Goal: Book appointment/travel/reservation

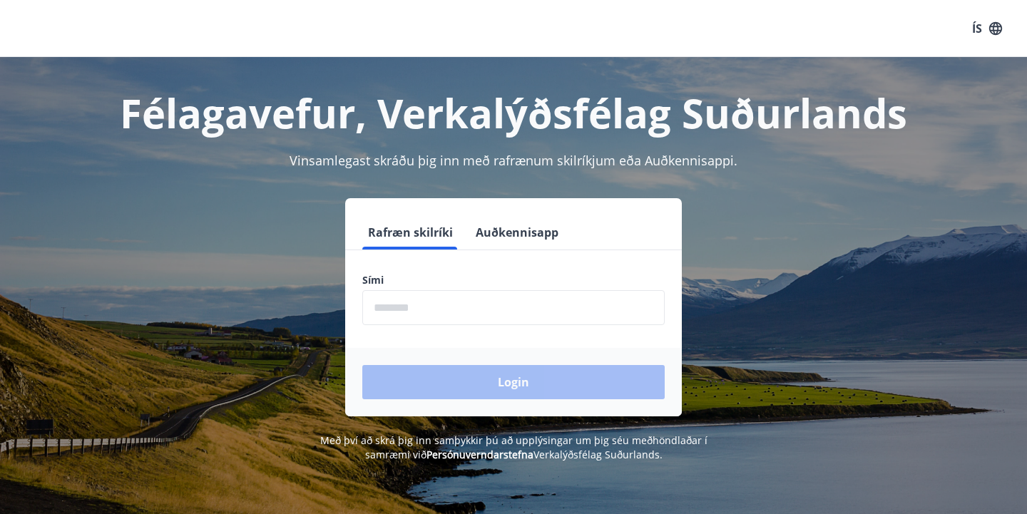
click at [516, 232] on button "Auðkennisapp" at bounding box center [517, 232] width 94 height 34
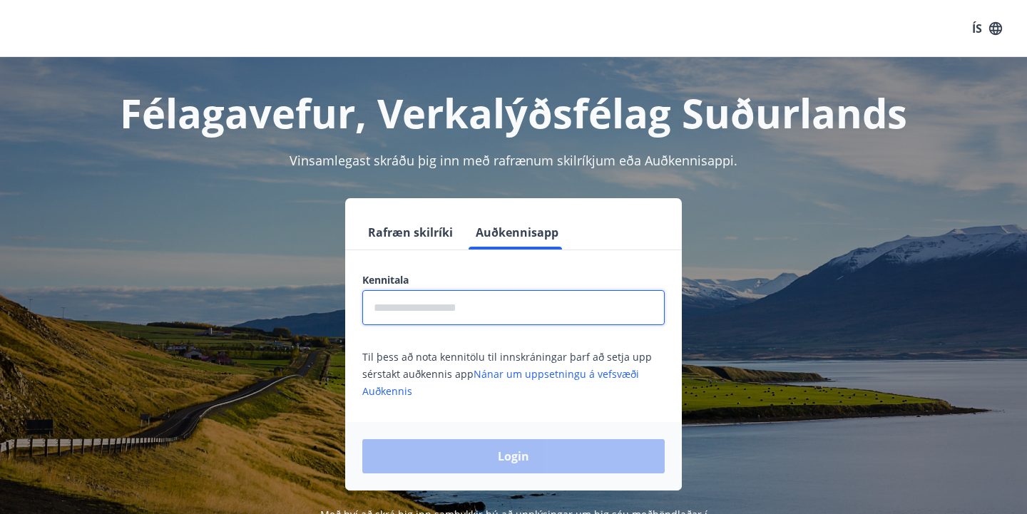
click at [497, 297] on input "text" at bounding box center [513, 307] width 302 height 35
type input "**********"
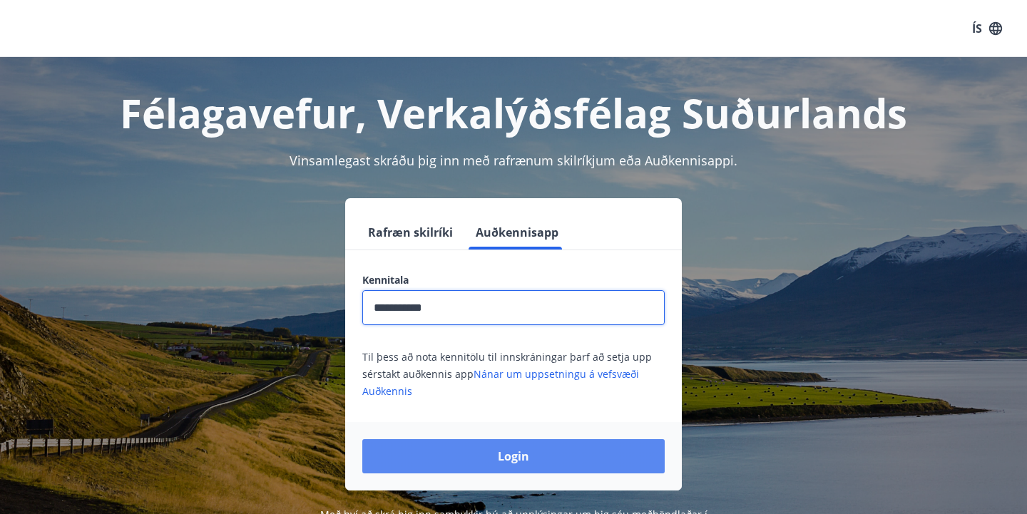
click at [507, 456] on button "Login" at bounding box center [513, 456] width 302 height 34
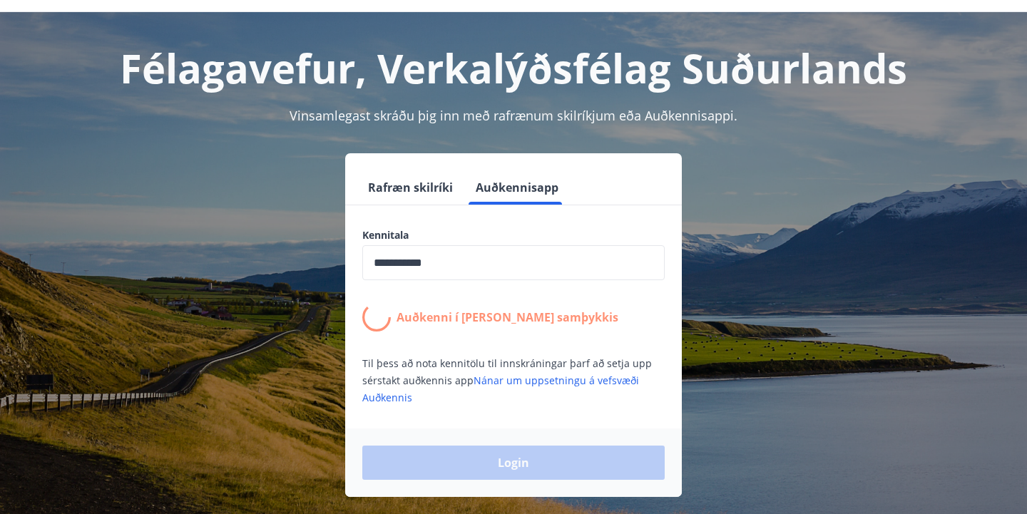
scroll to position [48, 0]
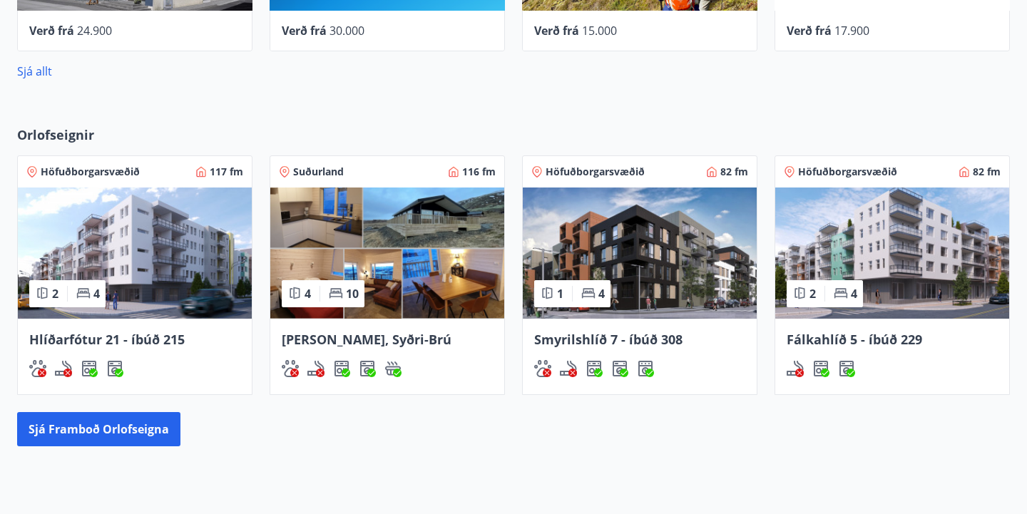
scroll to position [742, 0]
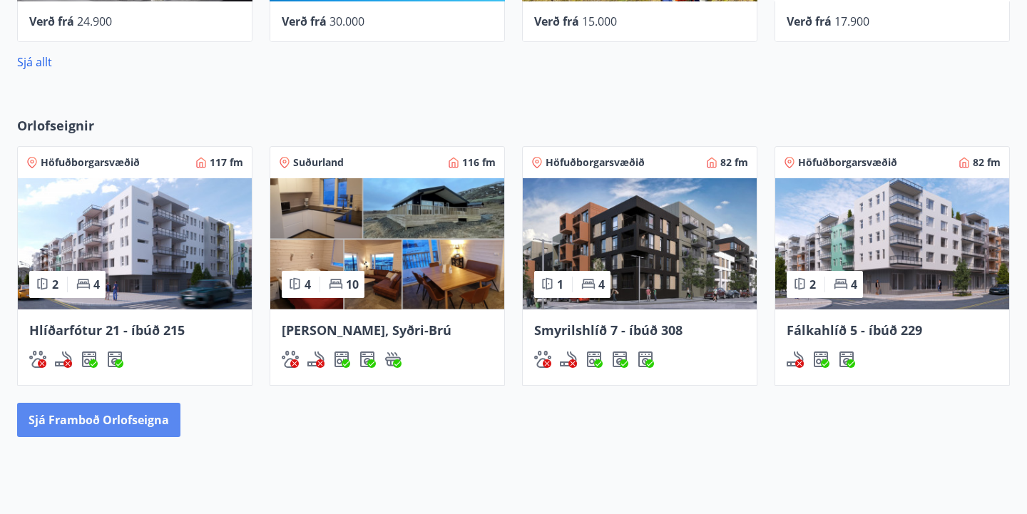
click at [131, 429] on button "Sjá framboð orlofseigna" at bounding box center [98, 420] width 163 height 34
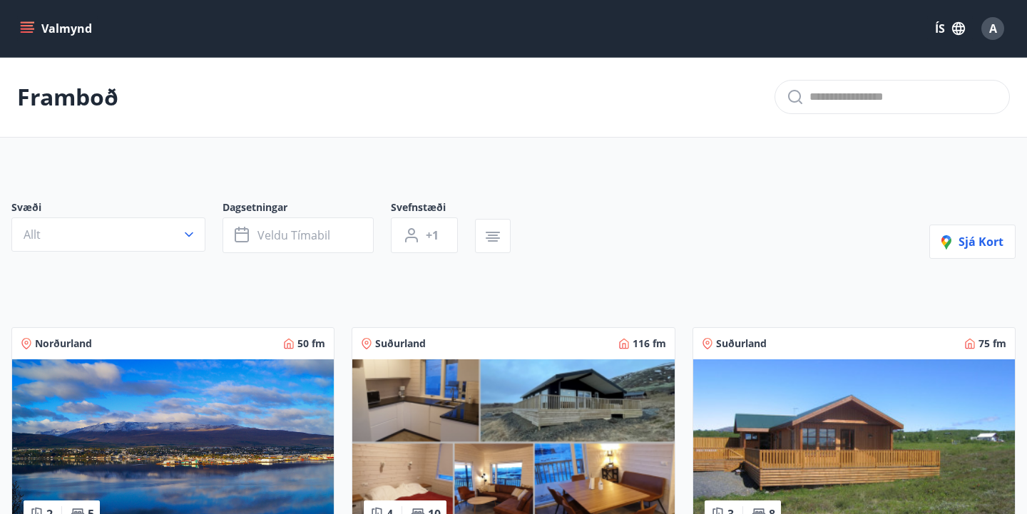
click at [946, 30] on button "ÍS" at bounding box center [950, 29] width 46 height 26
click at [780, 89] on span "English" at bounding box center [779, 90] width 35 height 14
click at [152, 235] on button "All" at bounding box center [108, 234] width 194 height 34
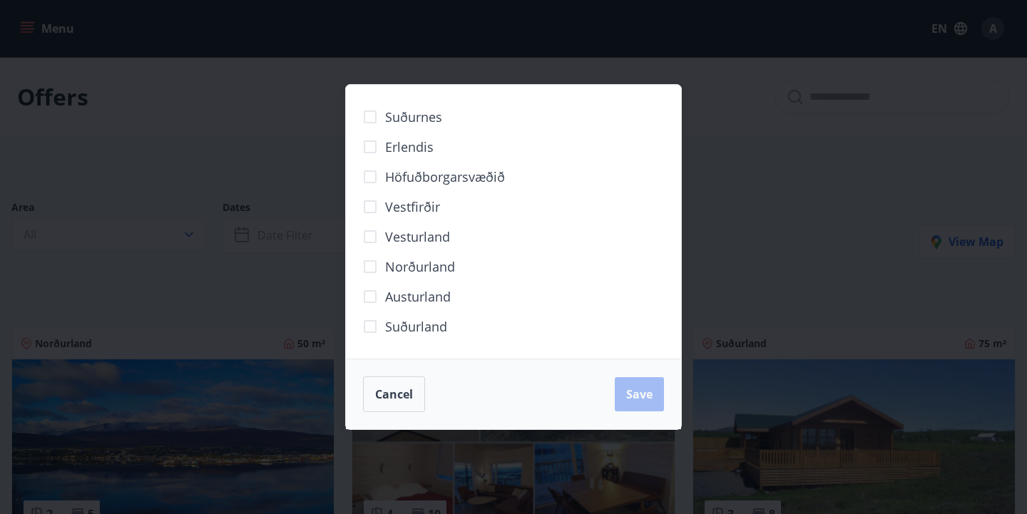
click at [416, 174] on span "Höfuðborgarsvæðið" at bounding box center [445, 177] width 120 height 19
click at [630, 389] on span "Save" at bounding box center [639, 394] width 26 height 16
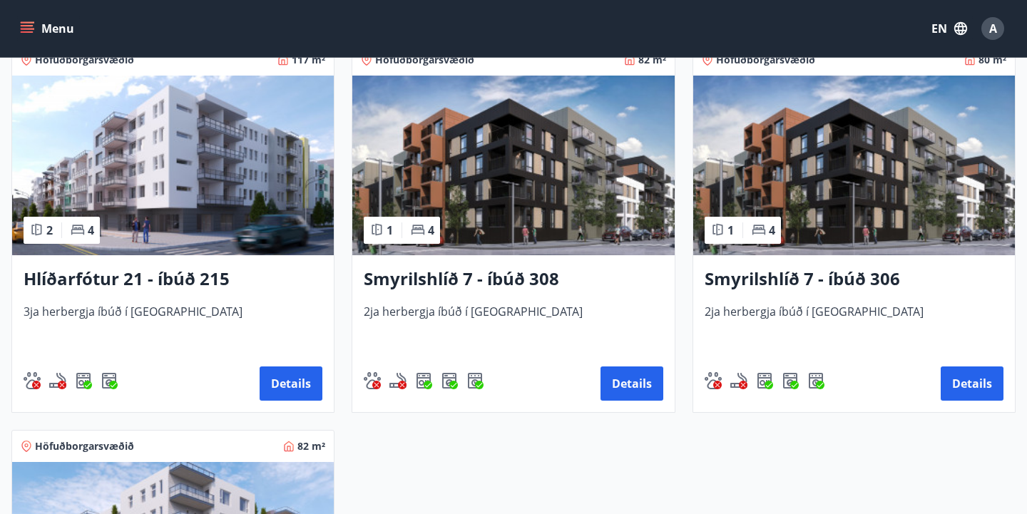
click at [816, 205] on img at bounding box center [854, 166] width 322 height 180
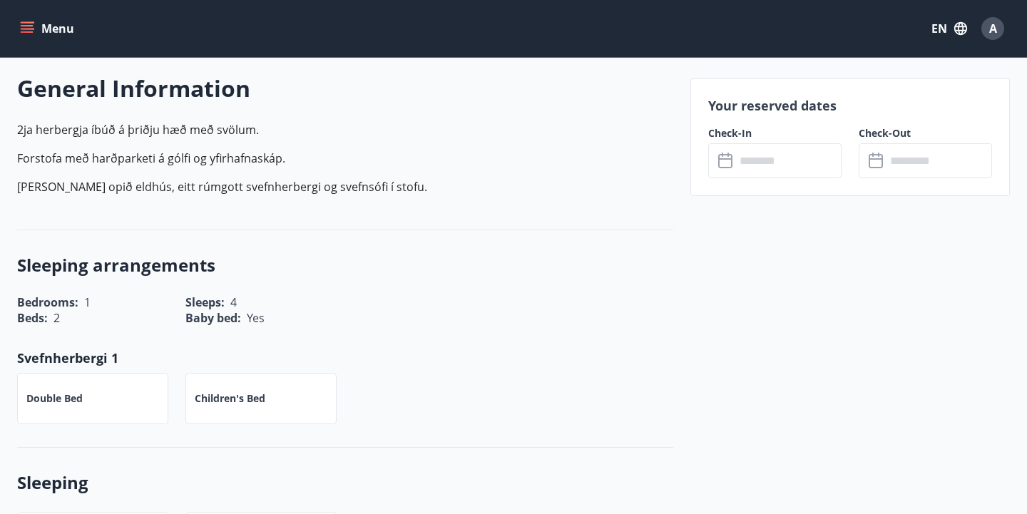
scroll to position [412, 0]
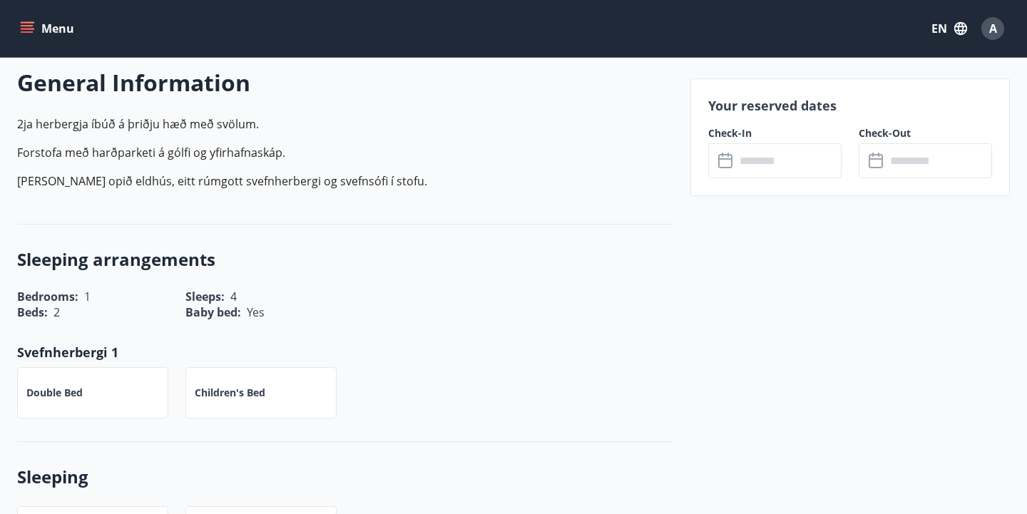
click at [773, 170] on input "text" at bounding box center [788, 160] width 106 height 35
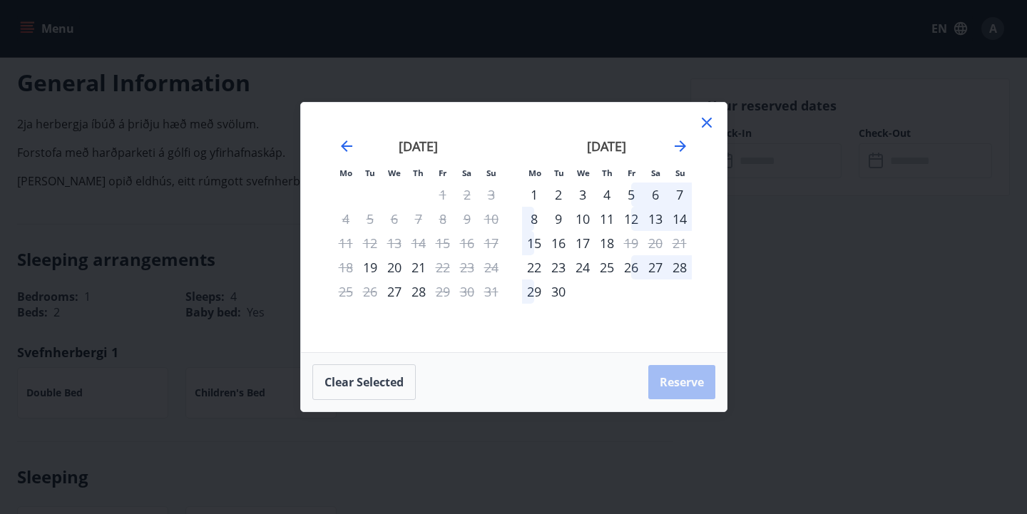
click at [703, 130] on icon at bounding box center [706, 122] width 17 height 17
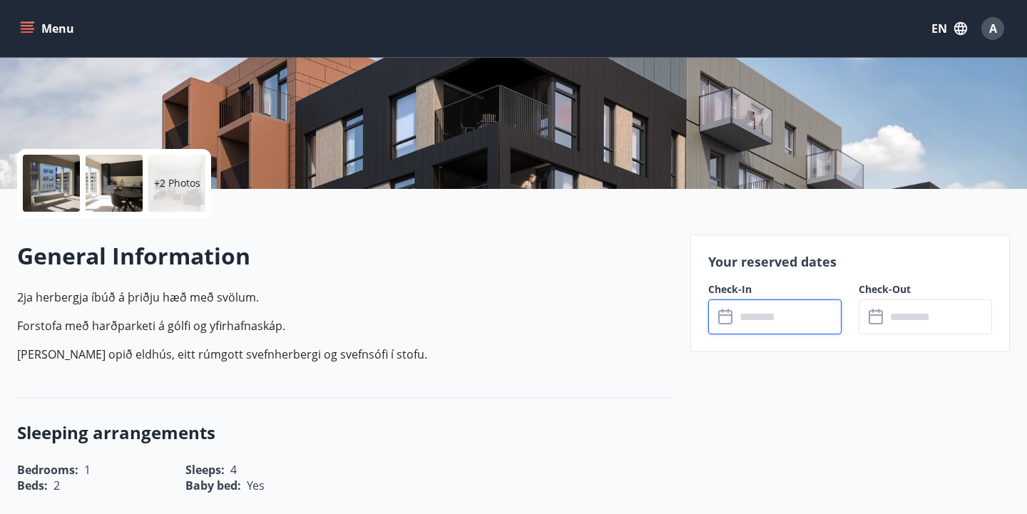
scroll to position [0, 0]
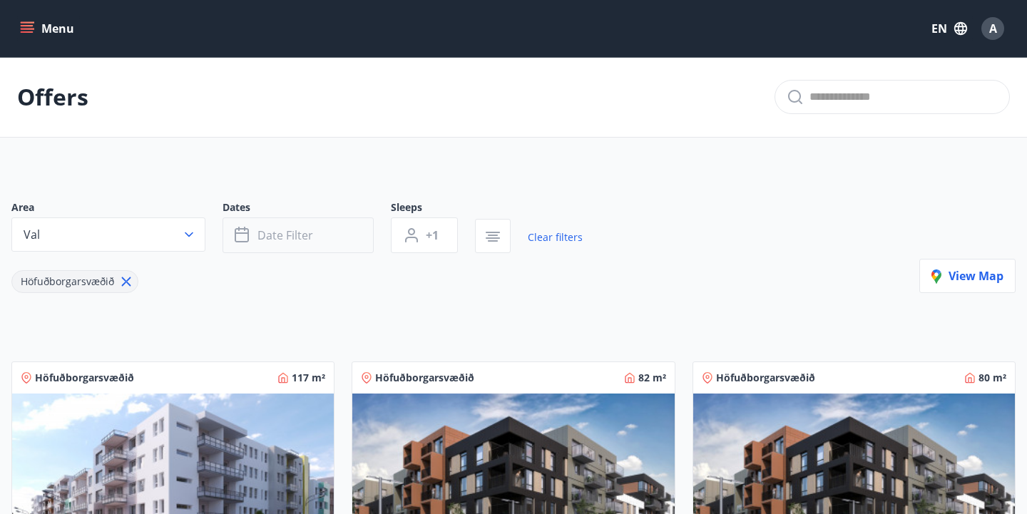
click at [322, 242] on button "Date filter" at bounding box center [297, 235] width 151 height 36
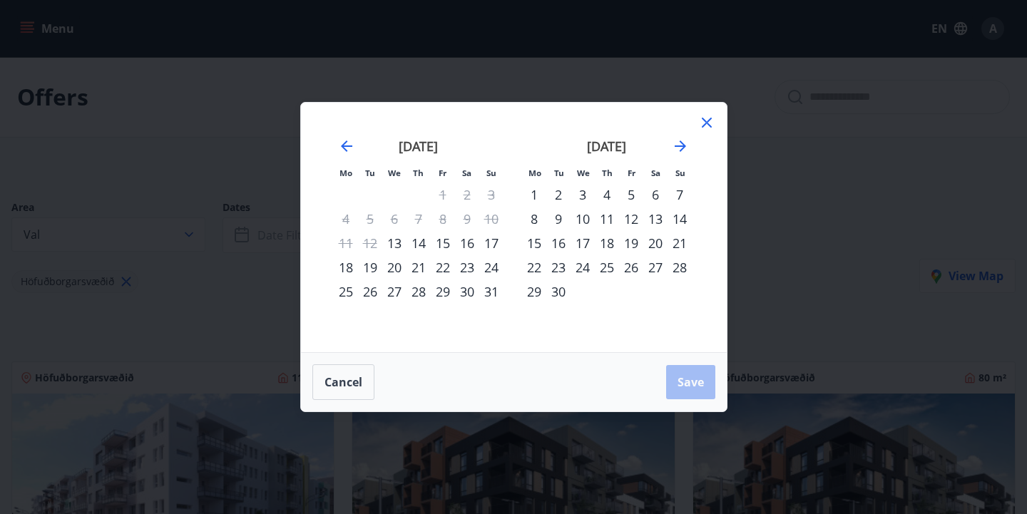
click at [441, 294] on div "29" at bounding box center [443, 292] width 24 height 24
click at [533, 191] on div "1" at bounding box center [534, 195] width 24 height 24
click at [685, 377] on span "Save" at bounding box center [690, 382] width 26 height 16
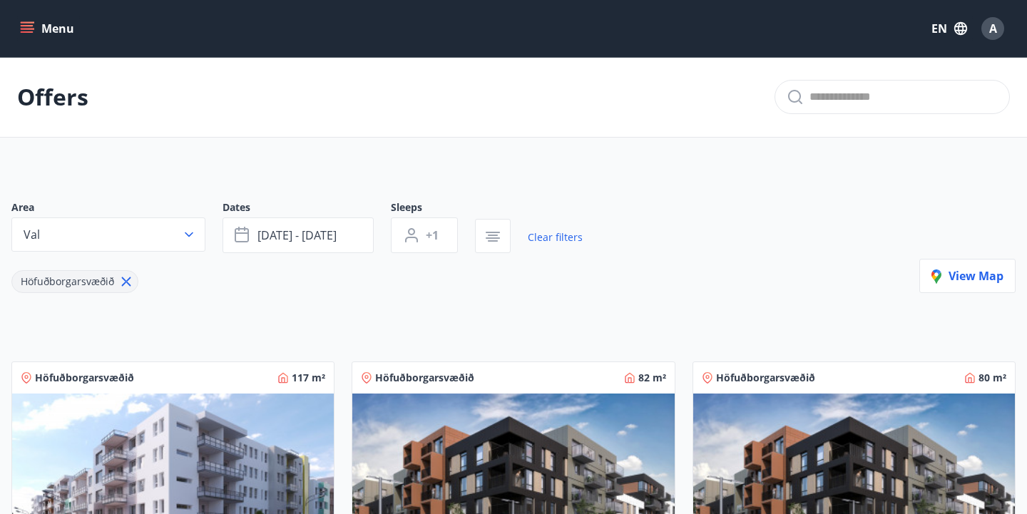
scroll to position [36, 0]
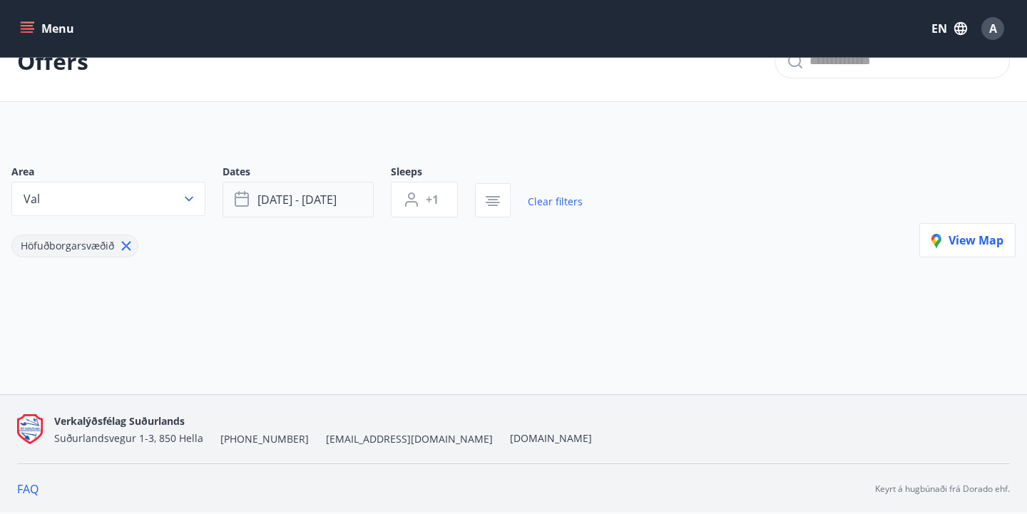
click at [307, 203] on span "[DATE] - [DATE]" at bounding box center [296, 200] width 79 height 16
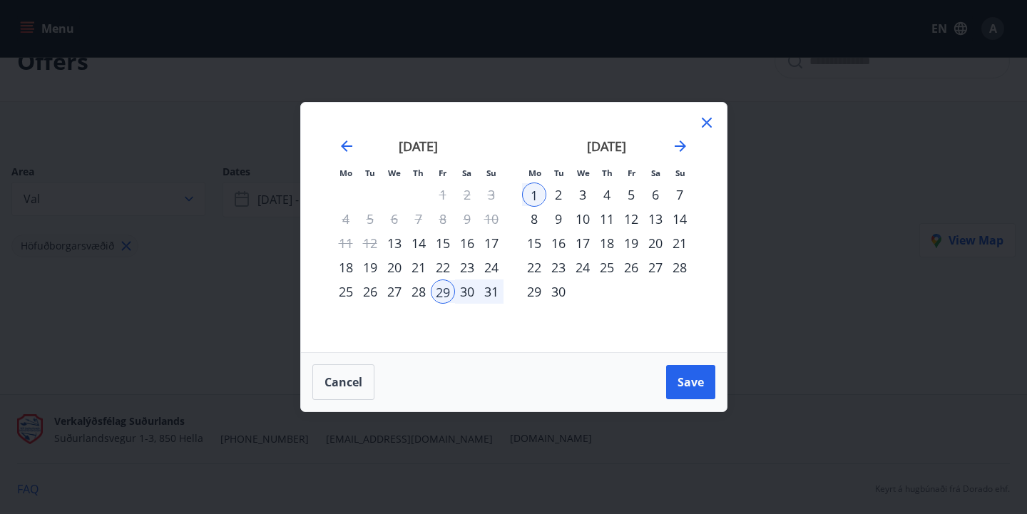
click at [440, 287] on div "29" at bounding box center [443, 292] width 24 height 24
click at [496, 292] on div "31" at bounding box center [491, 292] width 24 height 24
click at [697, 394] on button "Save" at bounding box center [690, 382] width 49 height 34
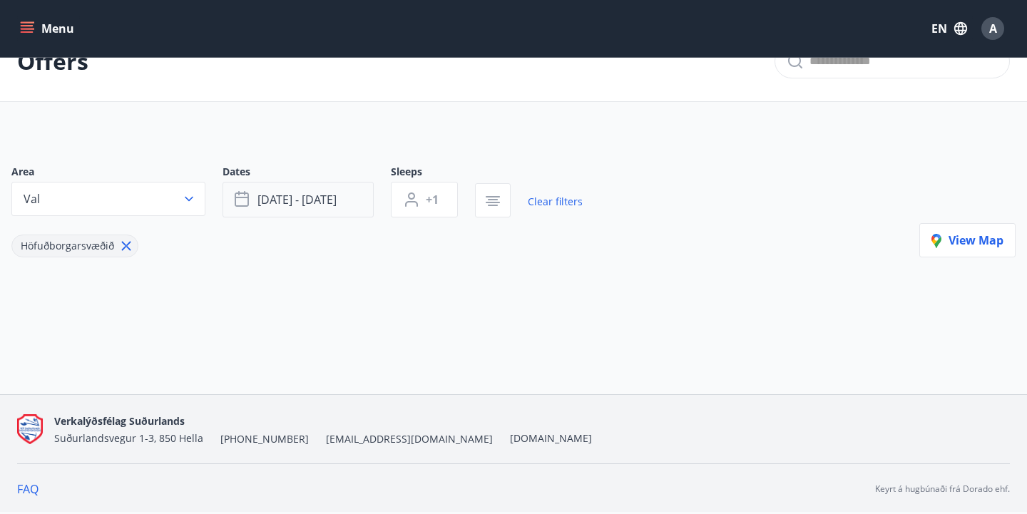
click at [310, 198] on span "[DATE] - [DATE]" at bounding box center [296, 200] width 79 height 16
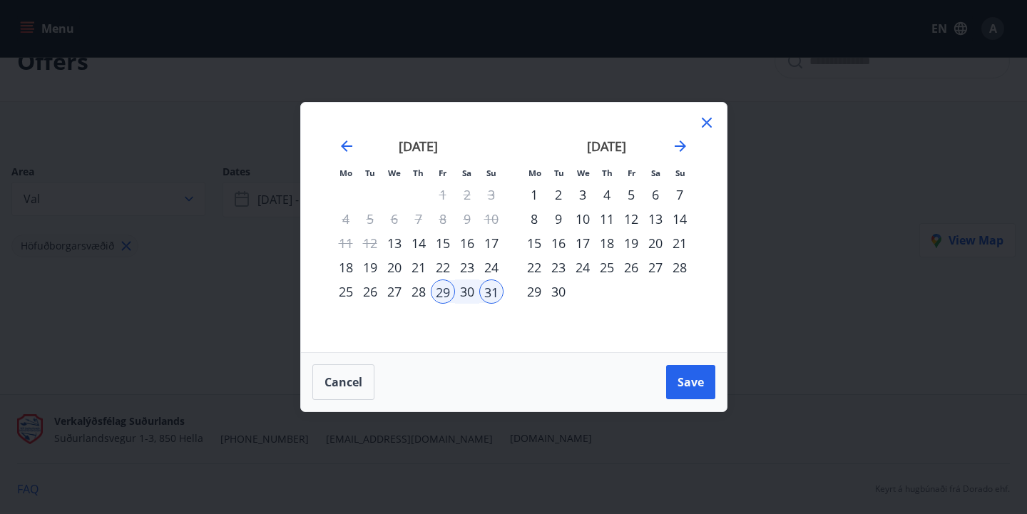
click at [411, 297] on div "28" at bounding box center [418, 292] width 24 height 24
click at [692, 386] on span "Save" at bounding box center [690, 382] width 26 height 16
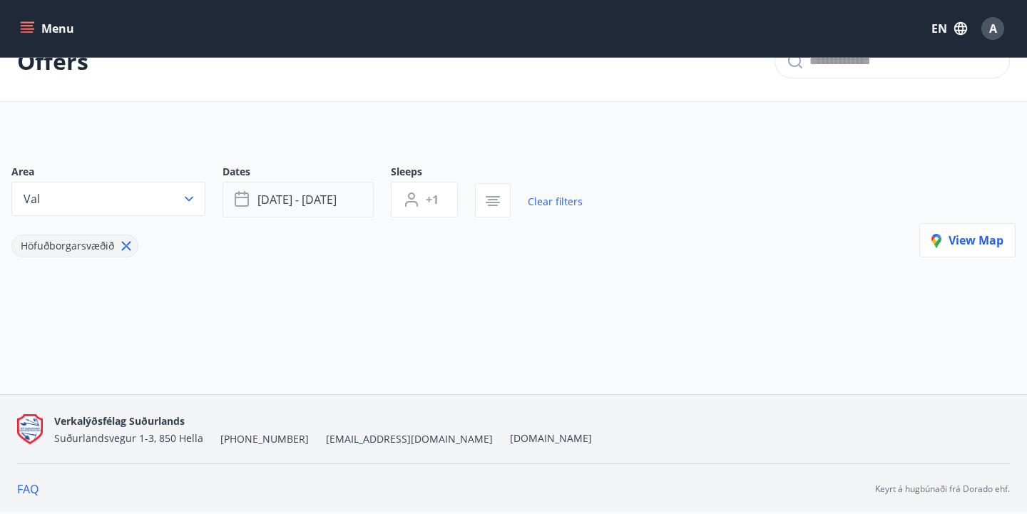
click at [324, 201] on span "[DATE] - [DATE]" at bounding box center [296, 200] width 79 height 16
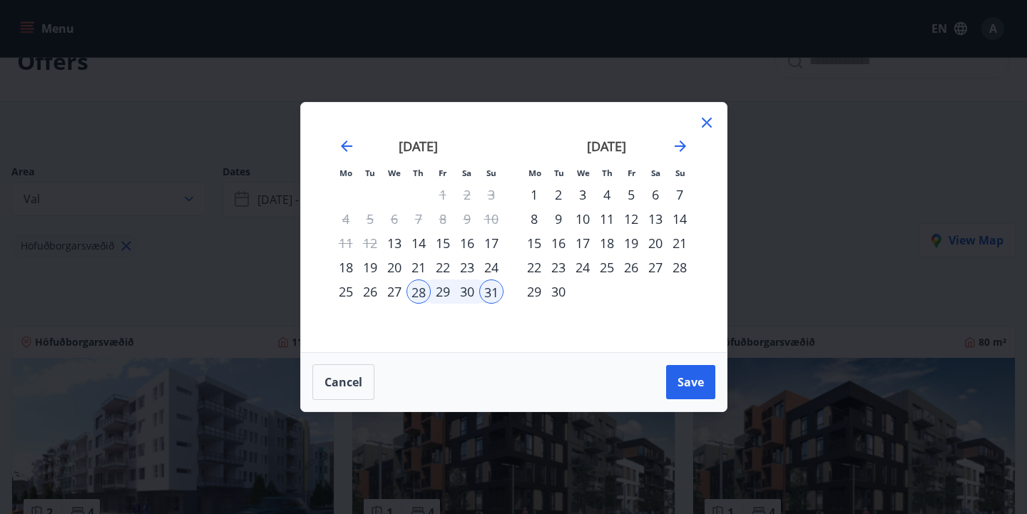
click at [238, 175] on div "Mo Tu We Th Fr Sa Su Mo Tu We Th Fr Sa Su [DATE] 1 2 3 4 5 6 7 8 9 10 11 12 13 …" at bounding box center [513, 257] width 1027 height 514
click at [692, 379] on span "Save" at bounding box center [690, 382] width 26 height 16
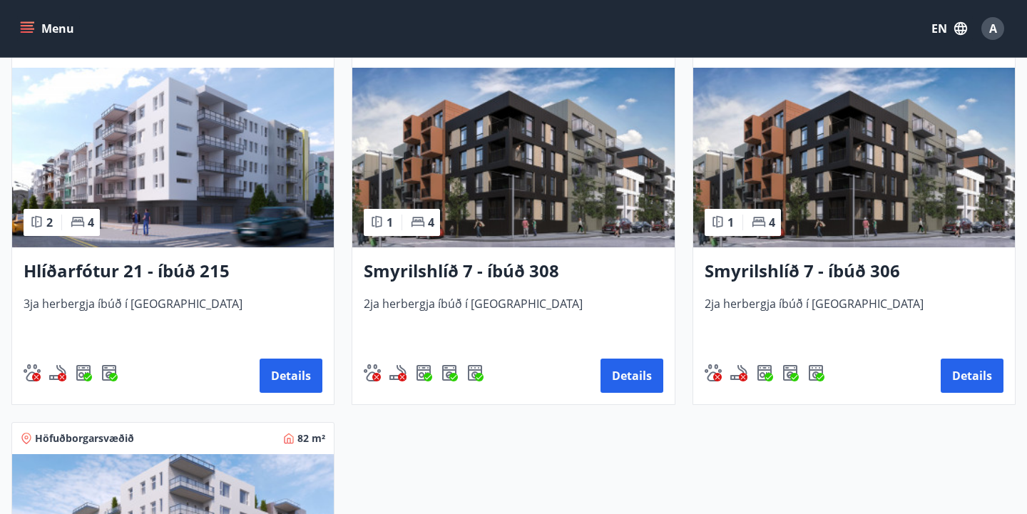
scroll to position [312, 0]
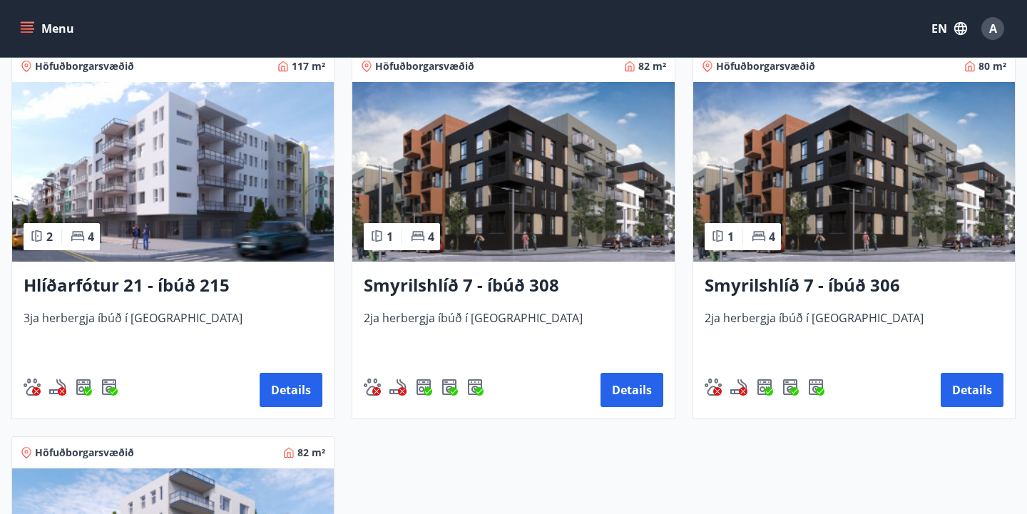
click at [220, 240] on img at bounding box center [173, 172] width 322 height 180
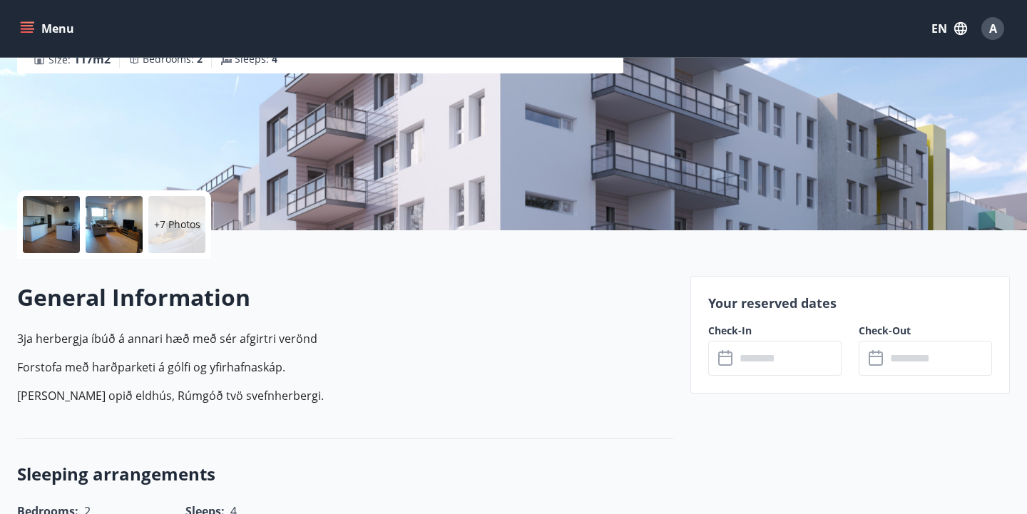
scroll to position [212, 0]
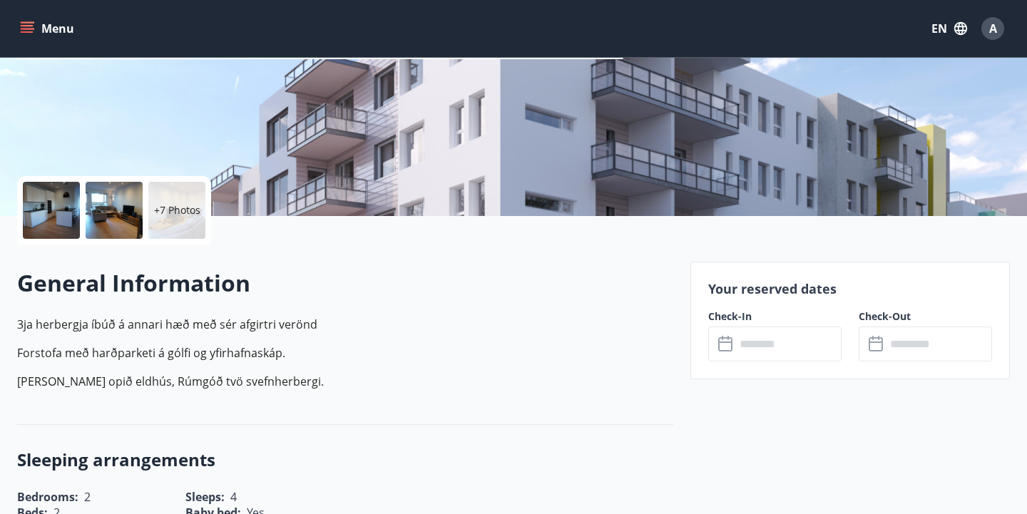
click at [789, 349] on input "text" at bounding box center [788, 344] width 106 height 35
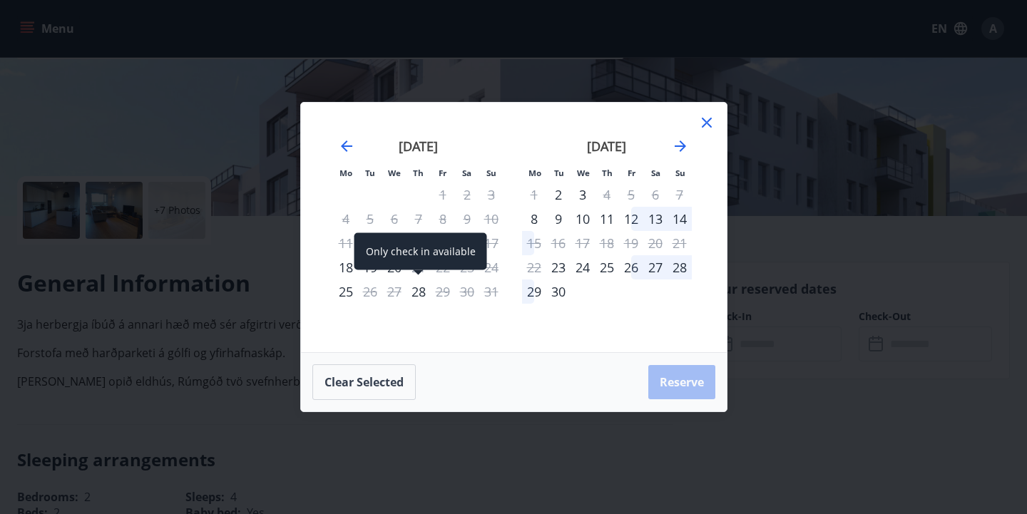
click at [419, 295] on div "28" at bounding box center [418, 292] width 24 height 24
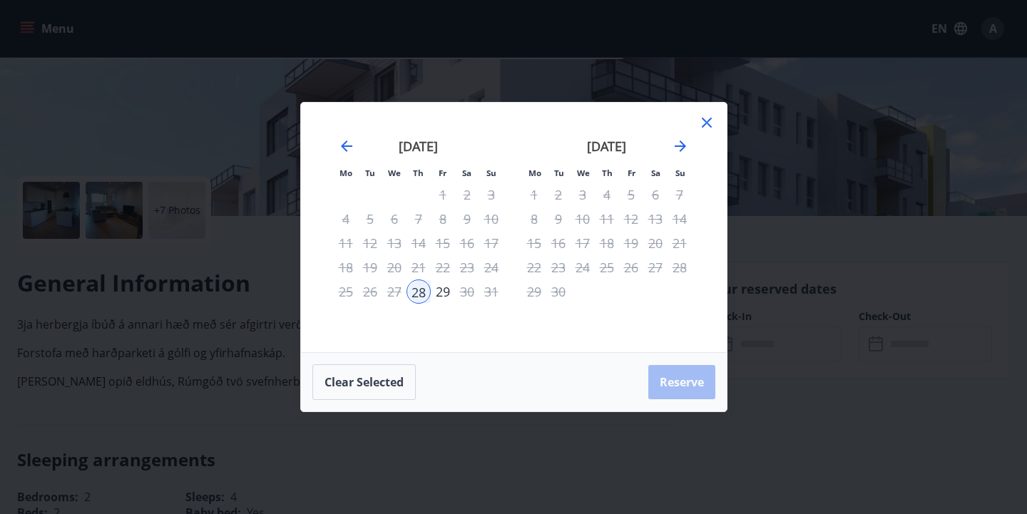
click at [705, 126] on icon at bounding box center [706, 122] width 17 height 17
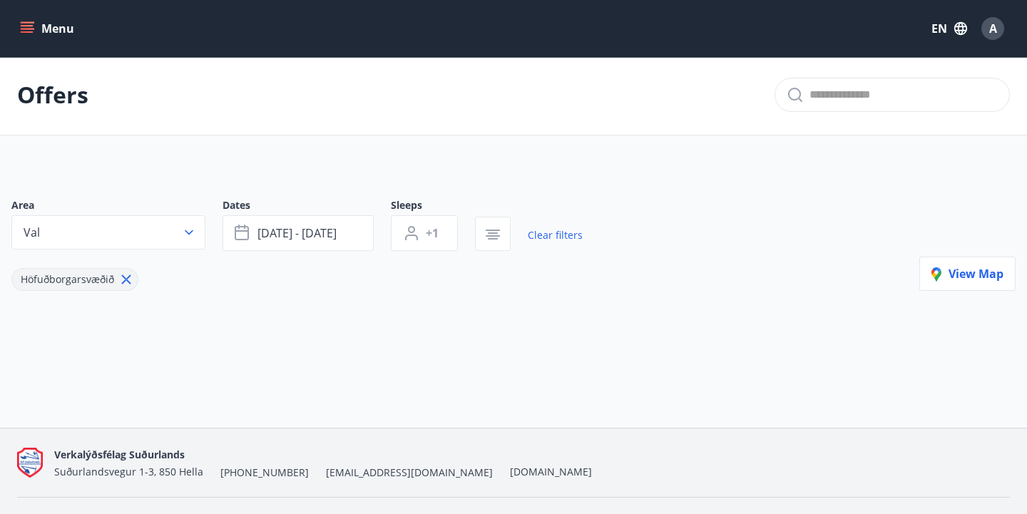
scroll to position [36, 0]
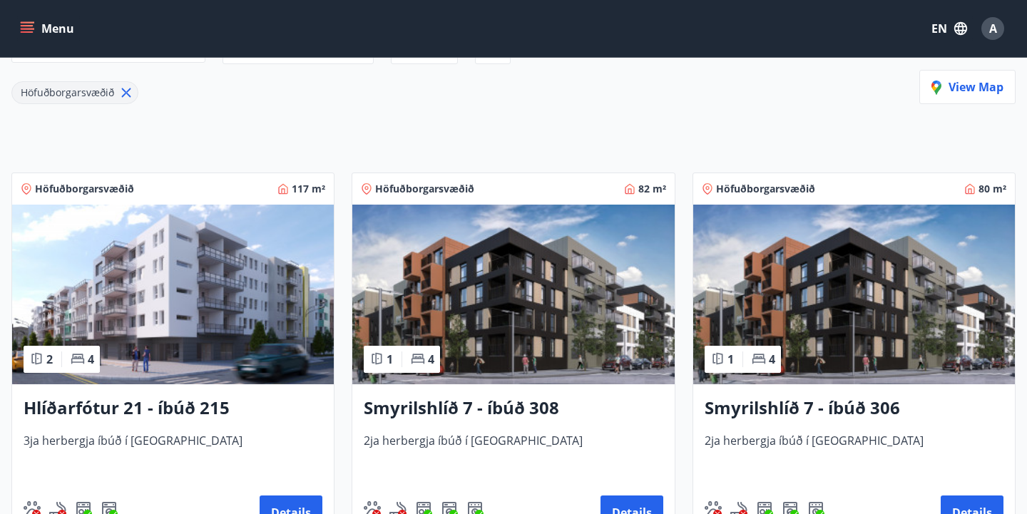
click at [476, 289] on img at bounding box center [513, 295] width 322 height 180
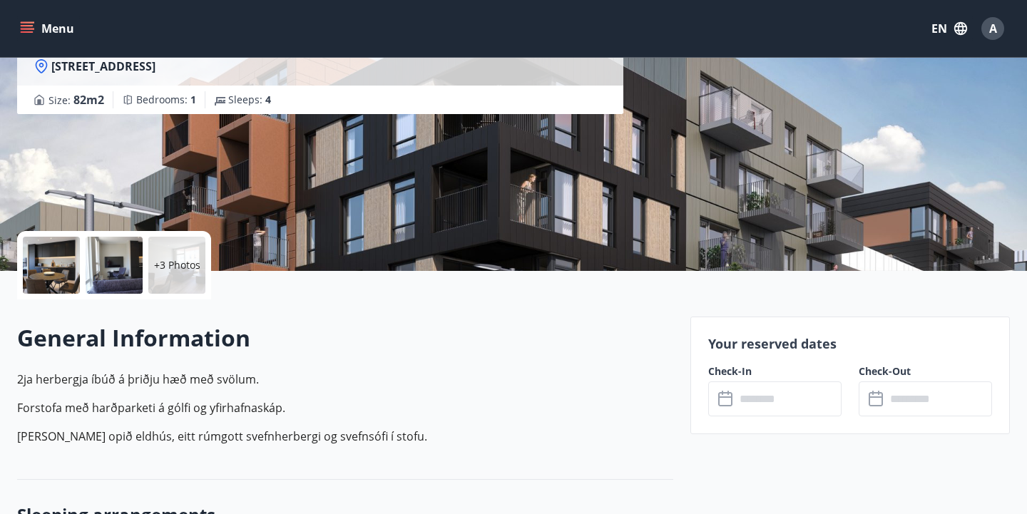
scroll to position [199, 0]
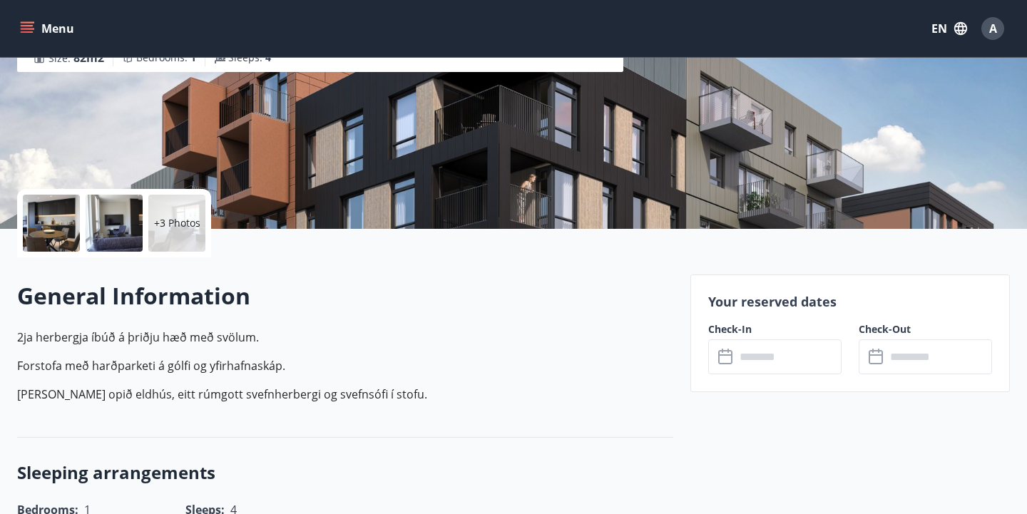
click at [759, 364] on input "text" at bounding box center [788, 356] width 106 height 35
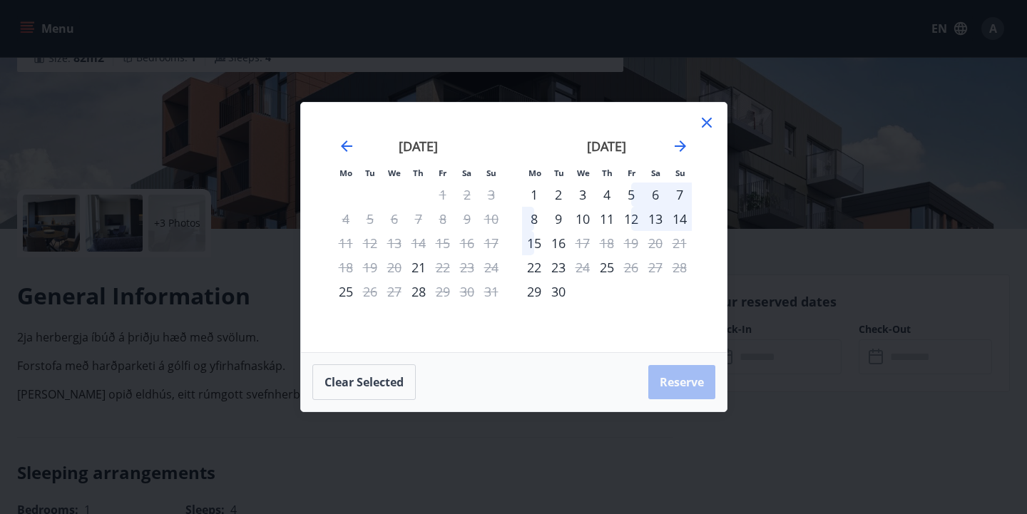
click at [710, 123] on icon at bounding box center [706, 122] width 17 height 17
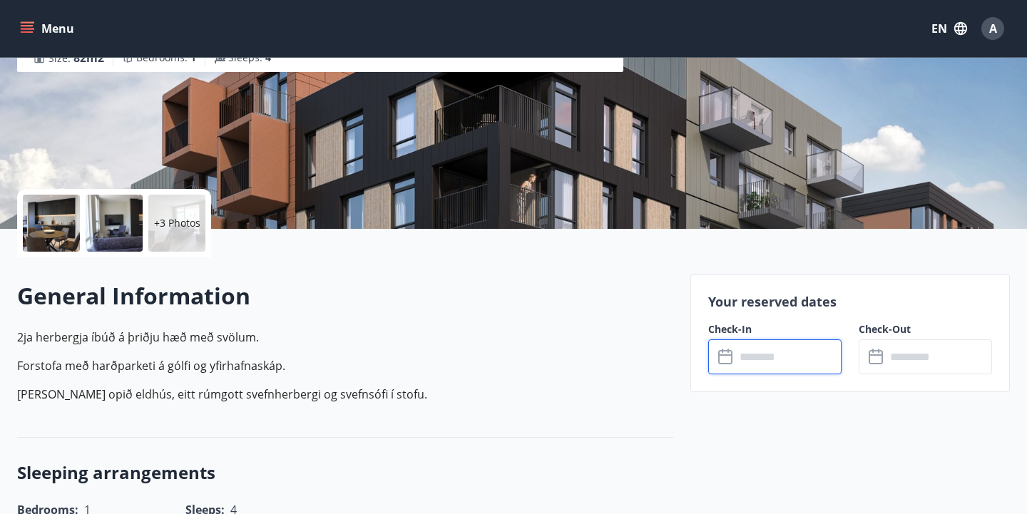
scroll to position [2, 0]
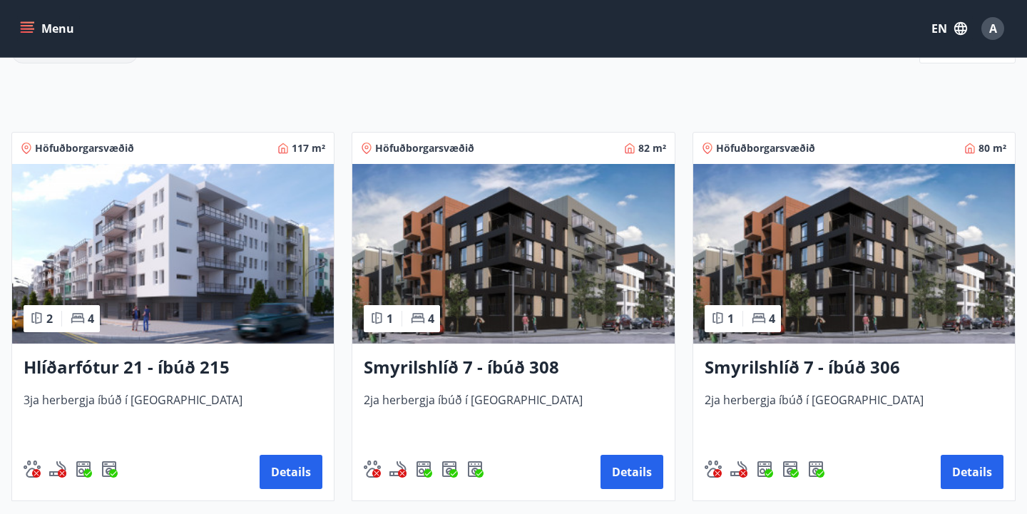
click at [777, 260] on img at bounding box center [854, 254] width 322 height 180
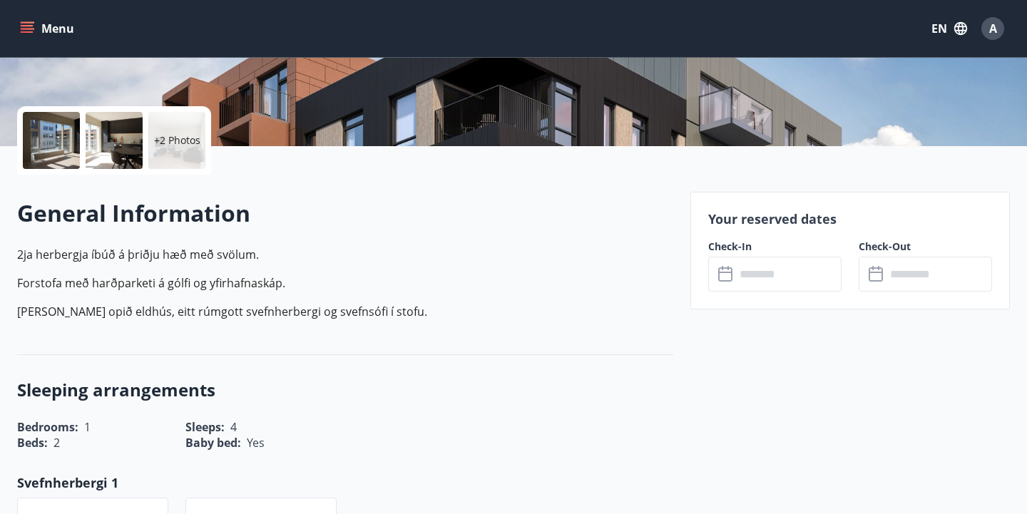
scroll to position [290, 0]
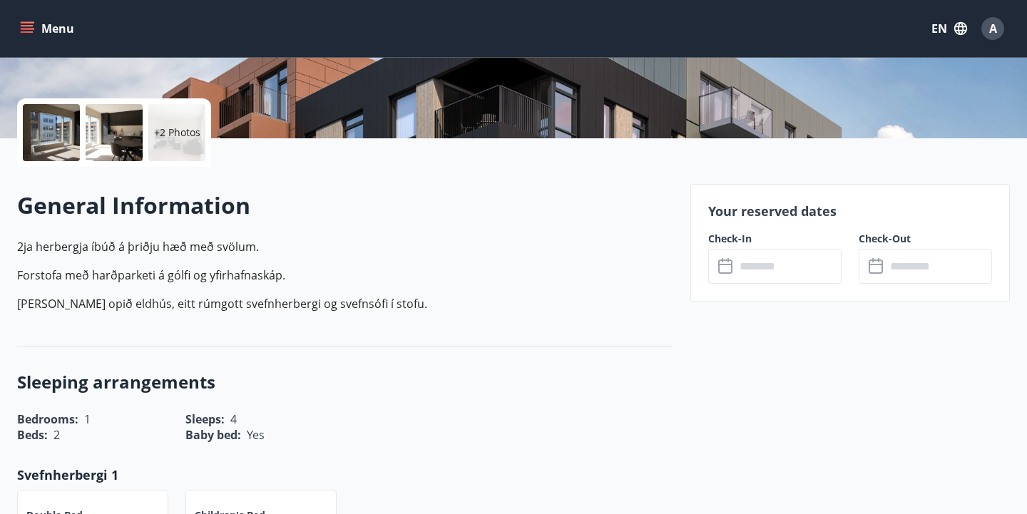
click at [765, 272] on input "text" at bounding box center [788, 266] width 106 height 35
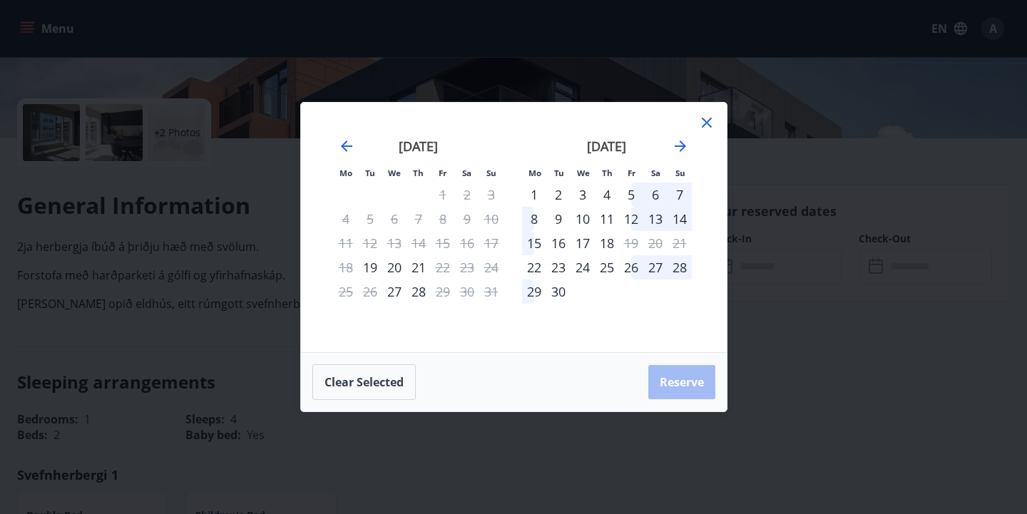
click at [706, 124] on icon at bounding box center [706, 122] width 17 height 17
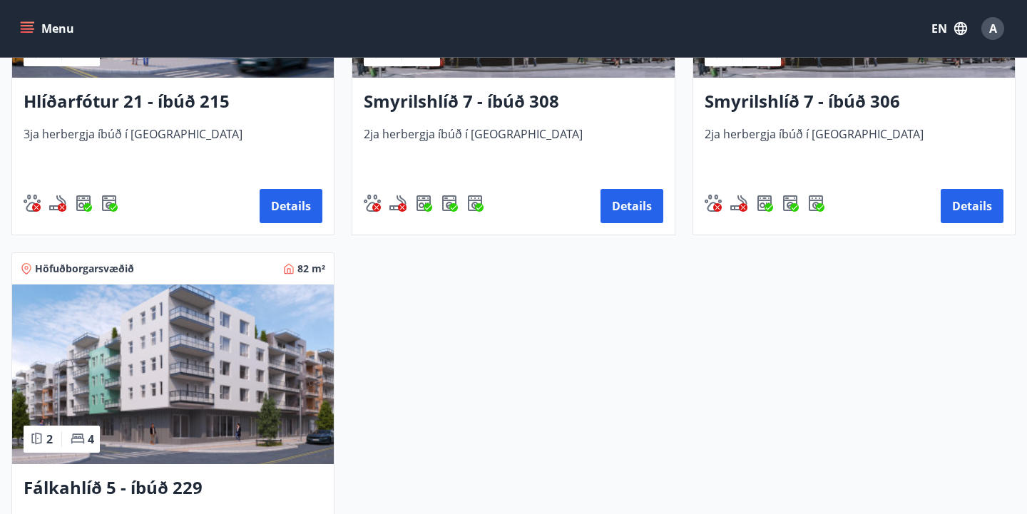
scroll to position [556, 0]
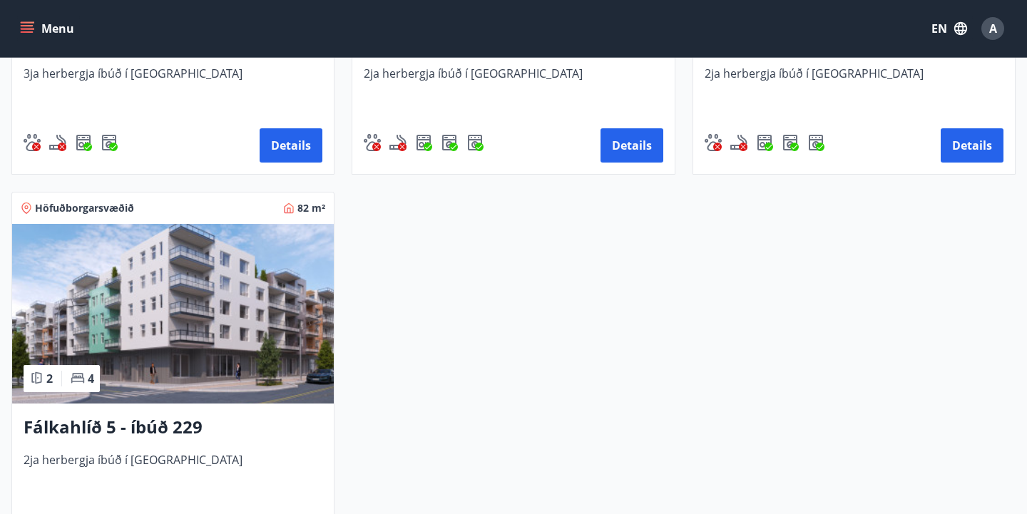
click at [184, 340] on img at bounding box center [173, 314] width 322 height 180
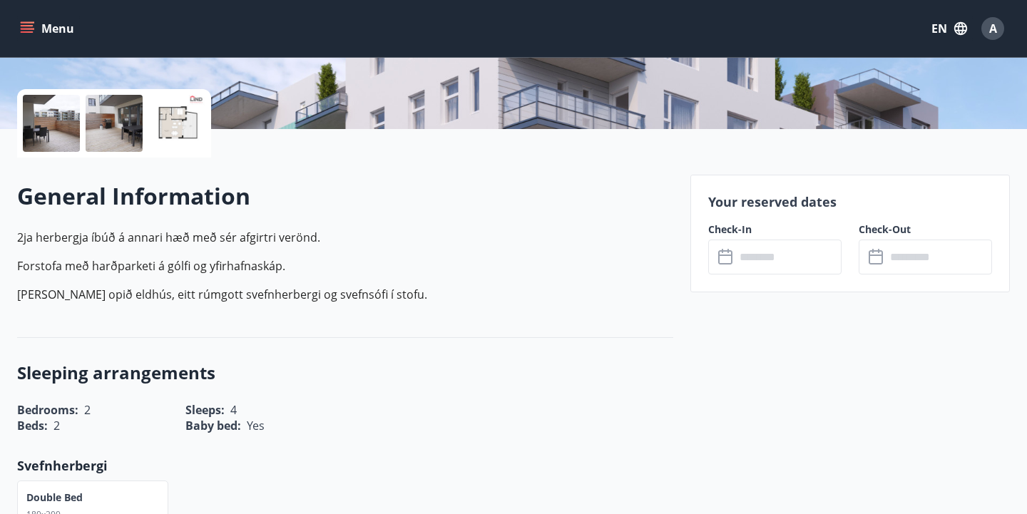
scroll to position [301, 0]
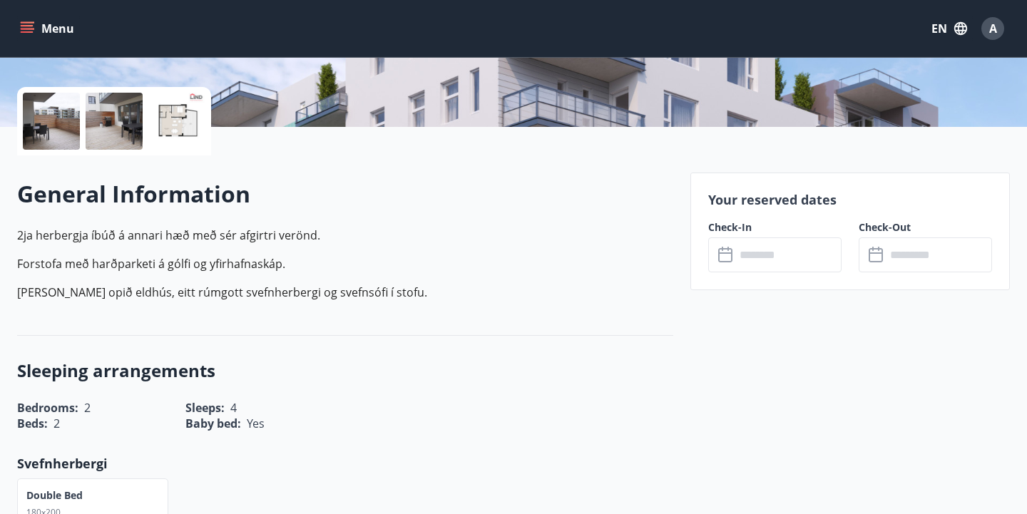
click at [770, 264] on input "text" at bounding box center [788, 254] width 106 height 35
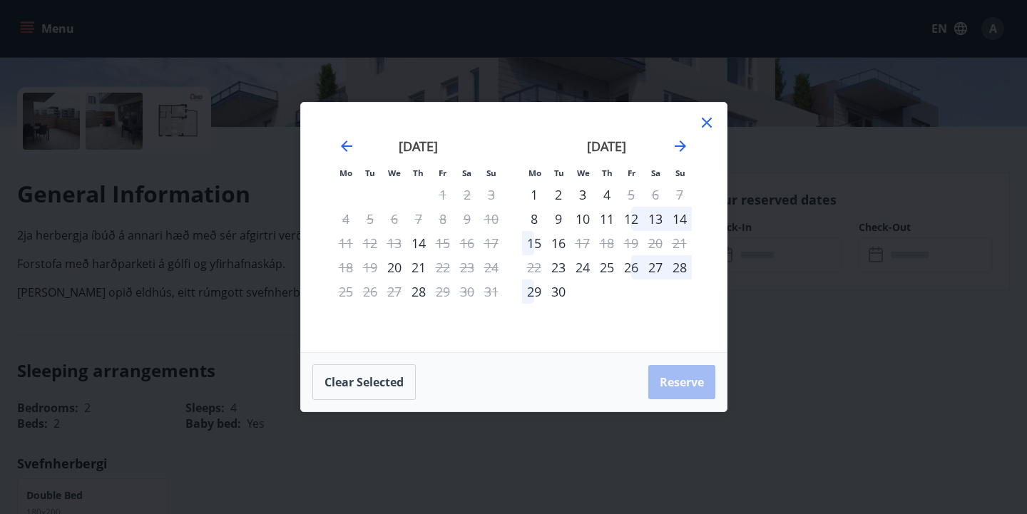
click at [712, 119] on icon at bounding box center [706, 122] width 17 height 17
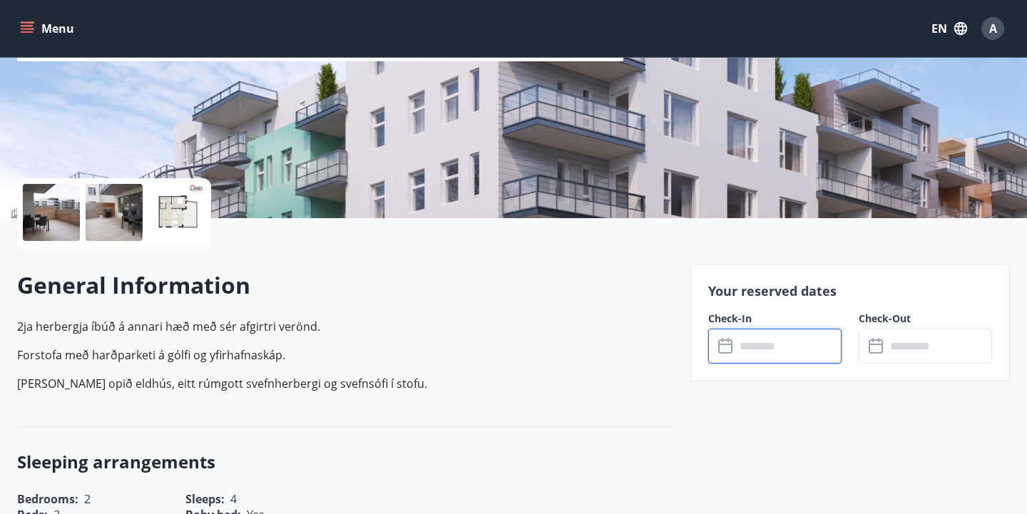
scroll to position [208, 0]
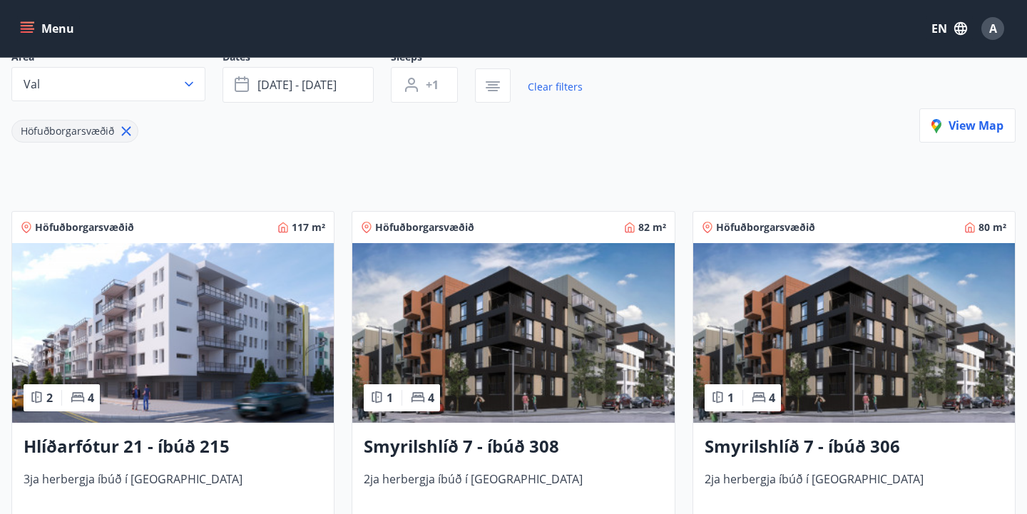
click at [197, 298] on img at bounding box center [173, 333] width 322 height 180
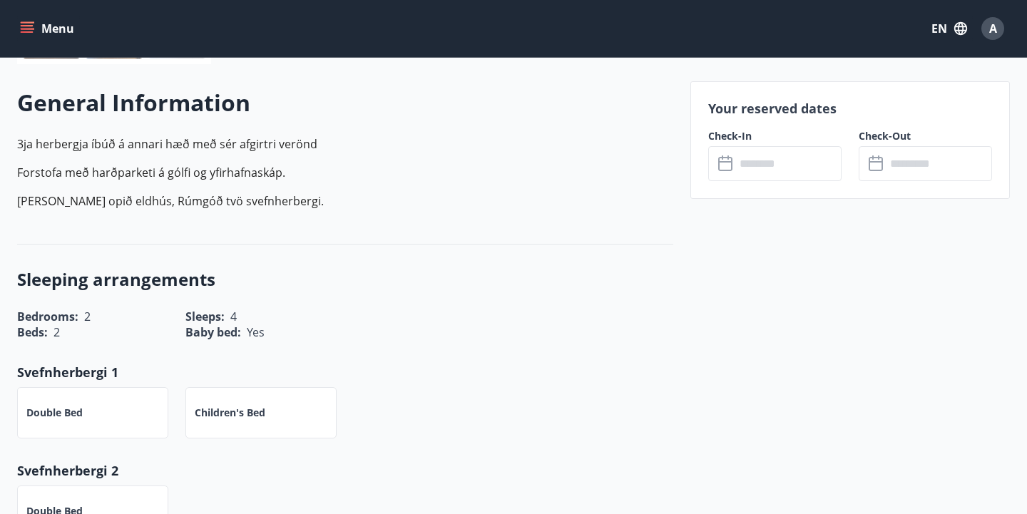
scroll to position [394, 0]
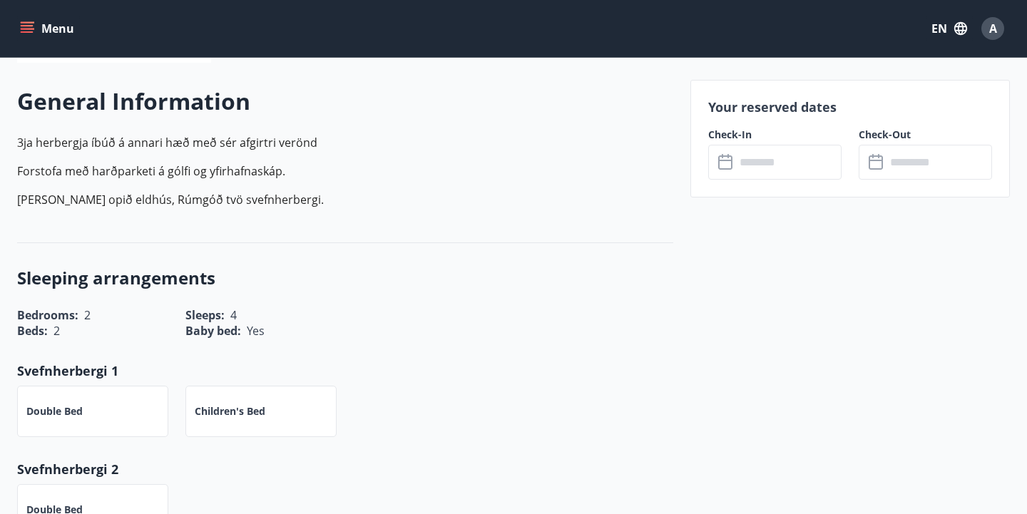
click at [767, 158] on input "text" at bounding box center [788, 162] width 106 height 35
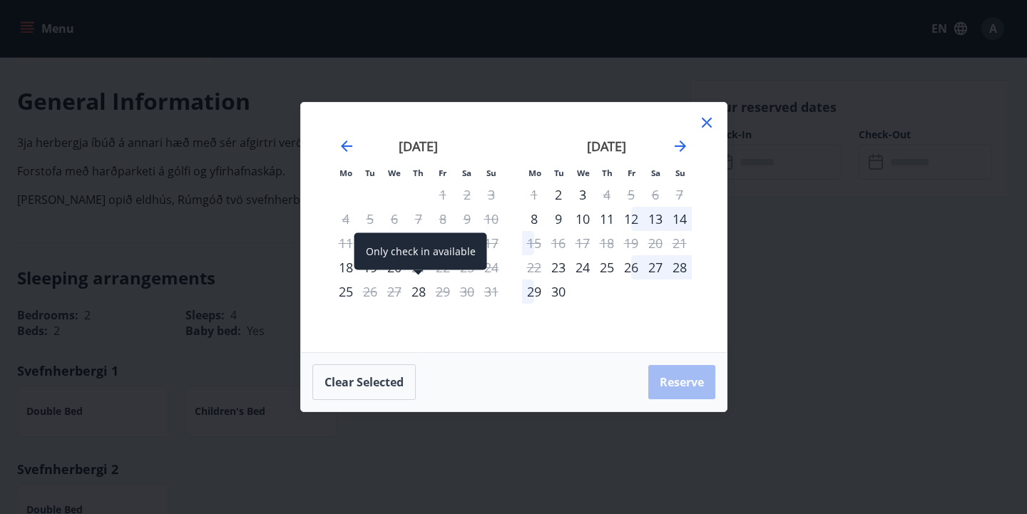
click at [419, 291] on div "28" at bounding box center [418, 292] width 24 height 24
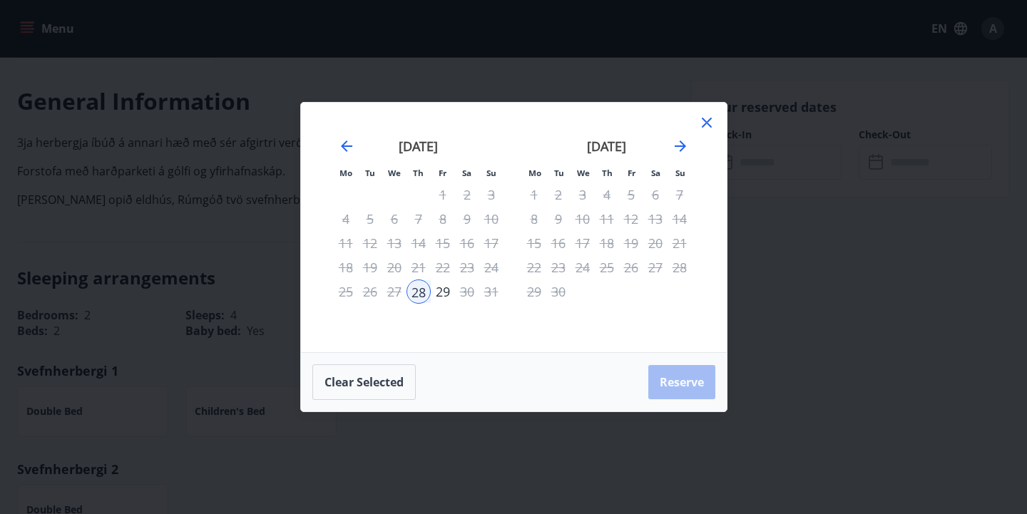
click at [496, 292] on div "31" at bounding box center [491, 292] width 24 height 24
click at [701, 124] on icon at bounding box center [706, 122] width 17 height 17
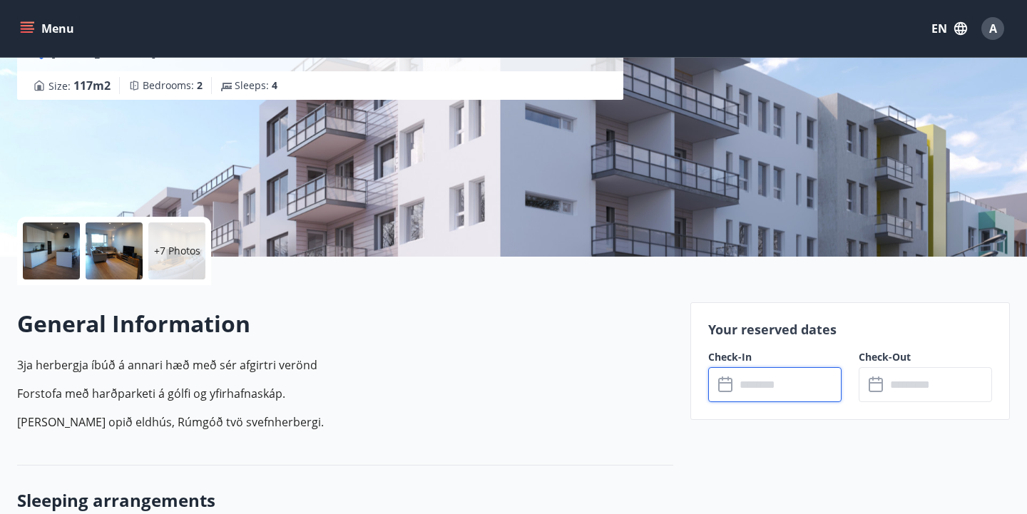
scroll to position [169, 0]
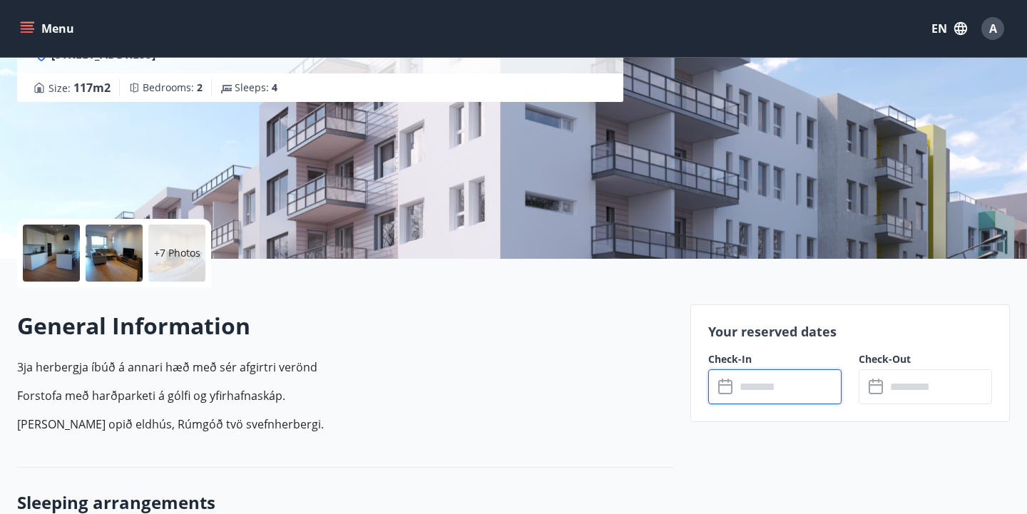
click at [769, 393] on input "text" at bounding box center [788, 386] width 106 height 35
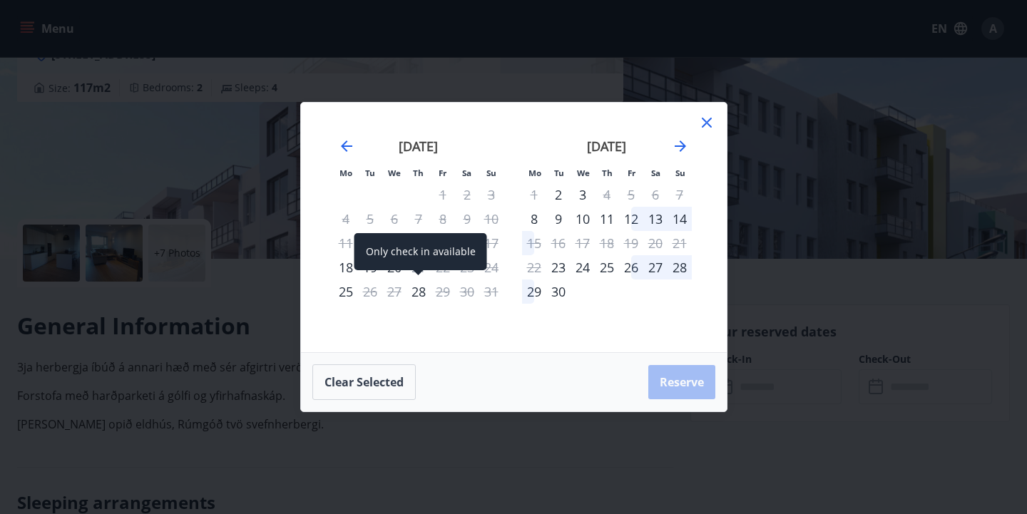
click at [416, 292] on div "28" at bounding box center [418, 292] width 24 height 24
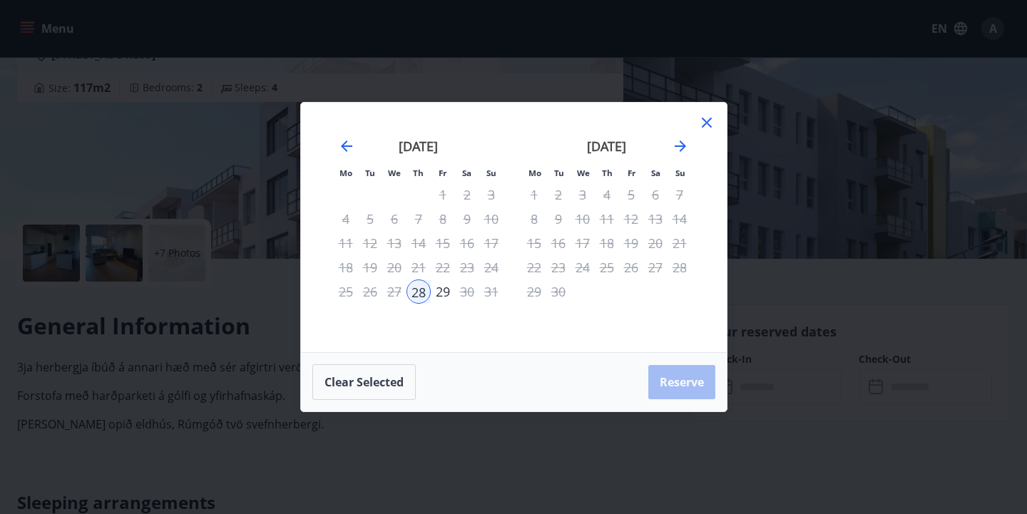
click at [709, 120] on icon at bounding box center [707, 123] width 10 height 10
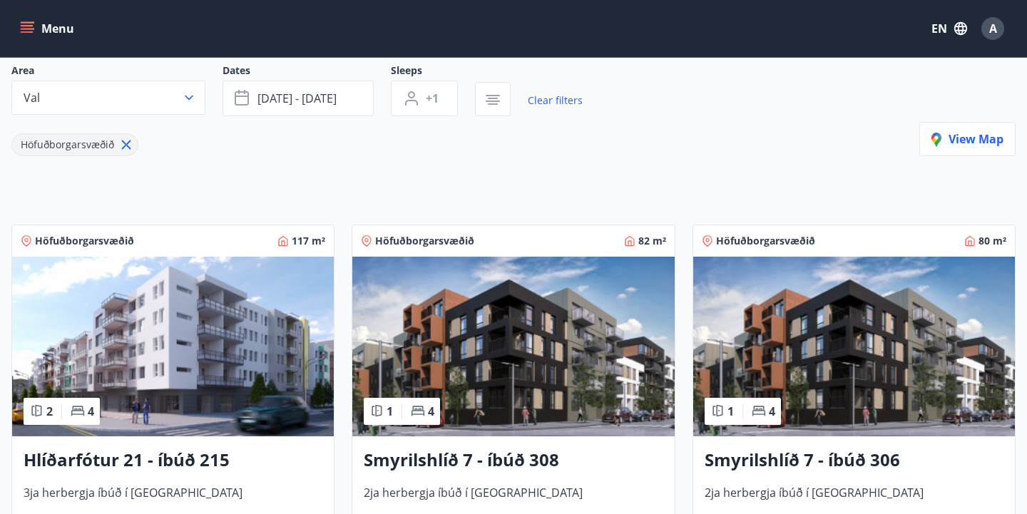
scroll to position [163, 0]
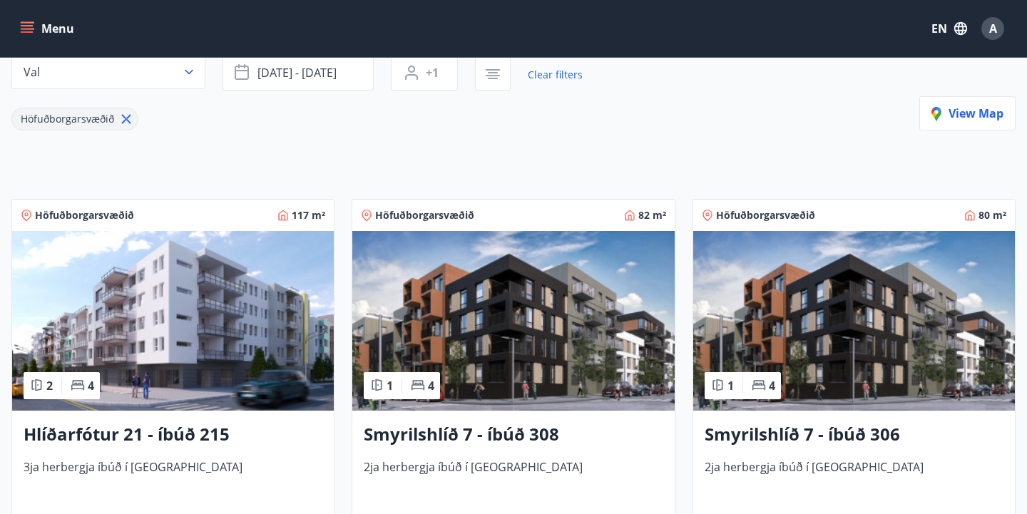
click at [482, 294] on img at bounding box center [513, 321] width 322 height 180
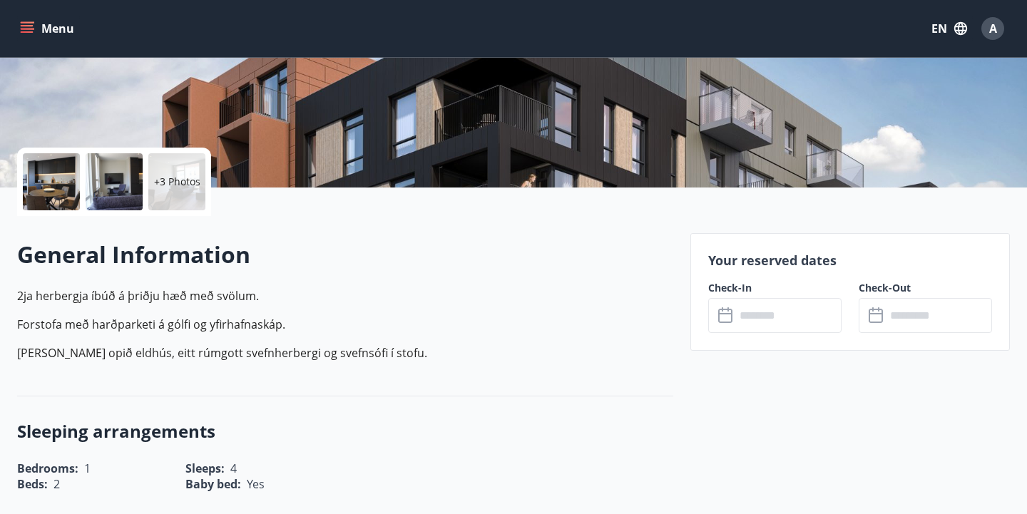
scroll to position [254, 0]
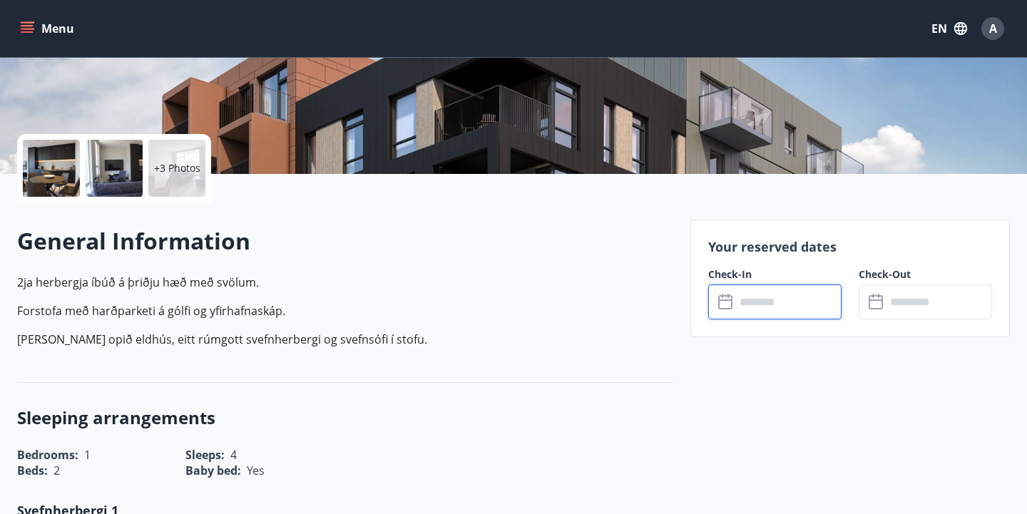
click at [769, 295] on input "text" at bounding box center [788, 302] width 106 height 35
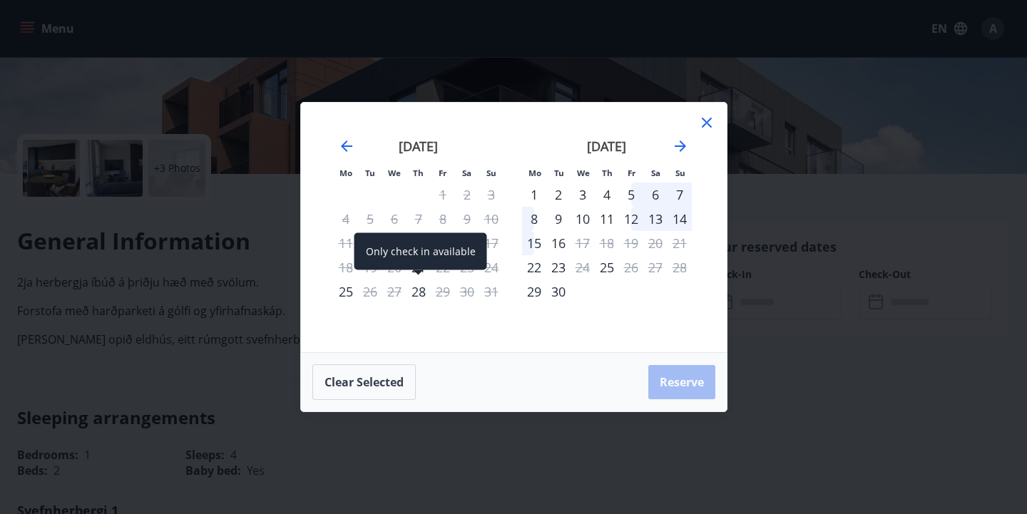
click at [421, 292] on div "28" at bounding box center [418, 292] width 24 height 24
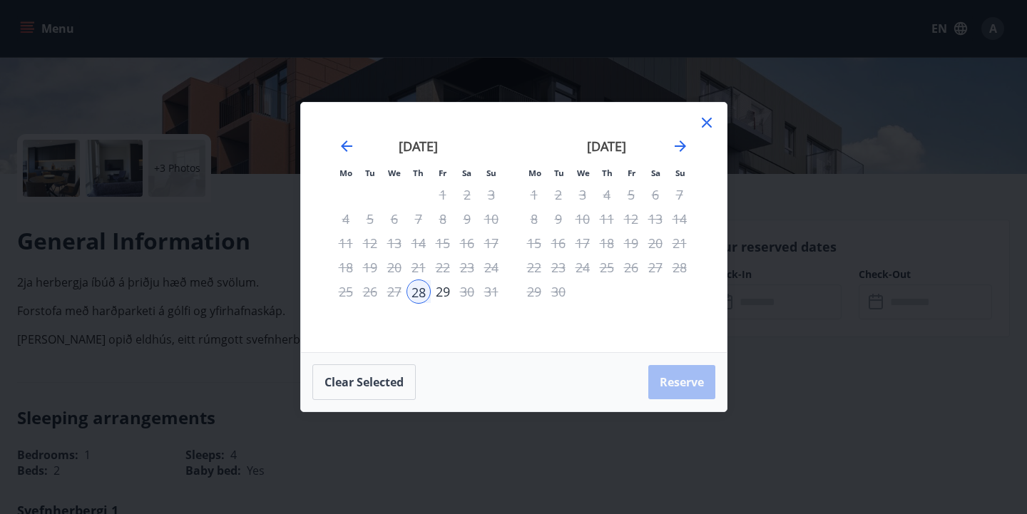
click at [710, 121] on icon at bounding box center [706, 122] width 17 height 17
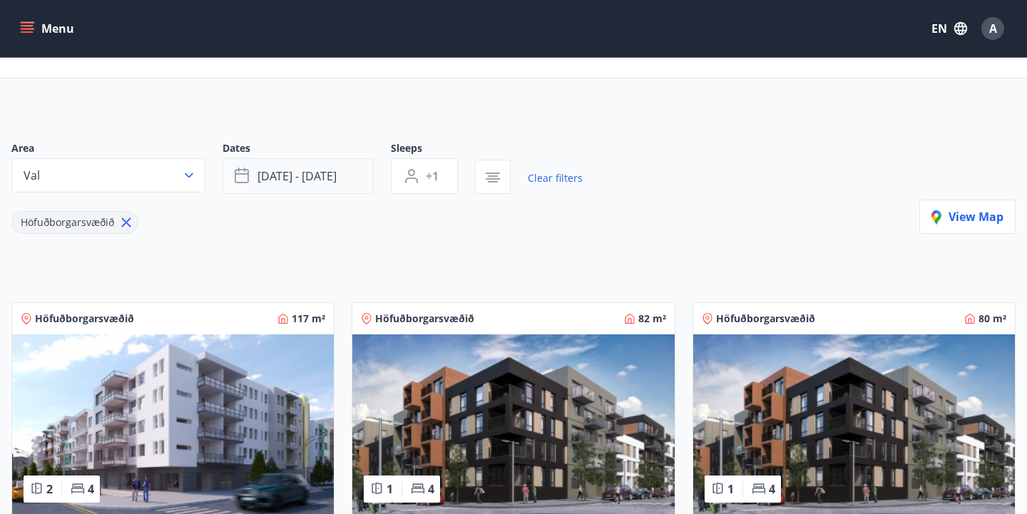
scroll to position [60, 0]
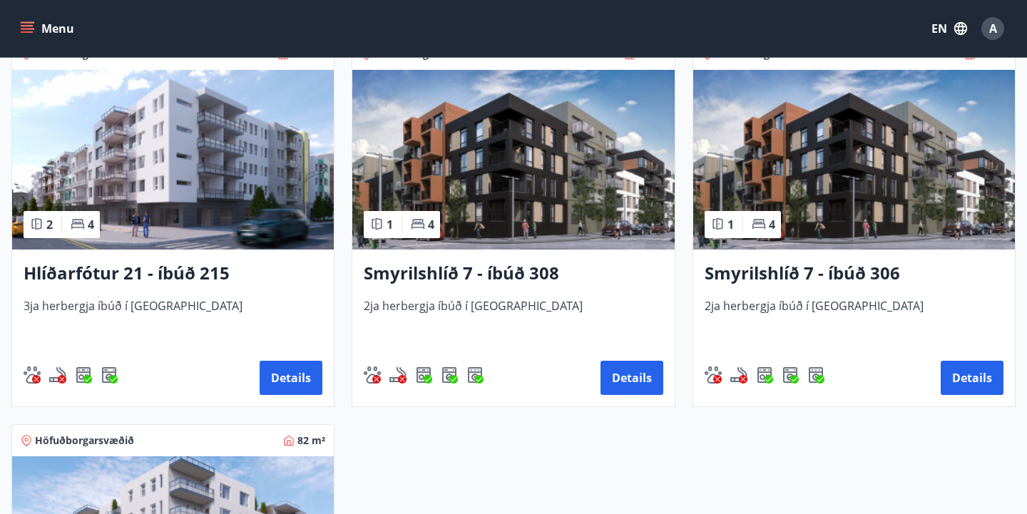
click at [844, 146] on img at bounding box center [854, 160] width 322 height 180
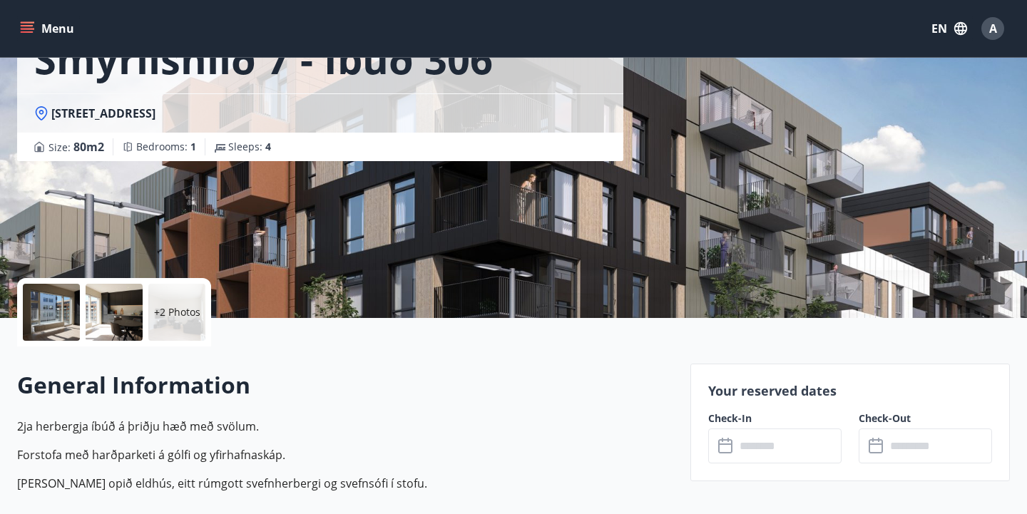
scroll to position [122, 0]
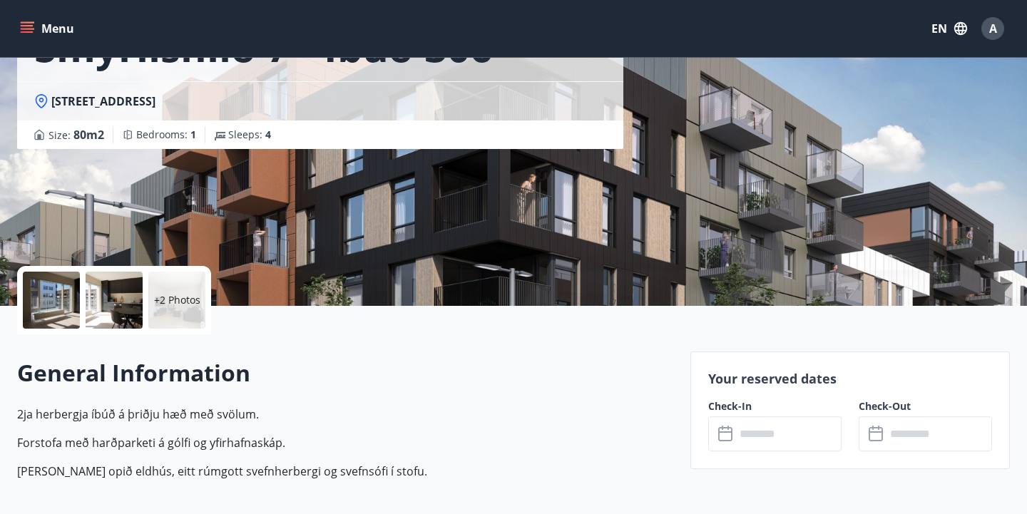
click at [786, 445] on input "text" at bounding box center [788, 433] width 106 height 35
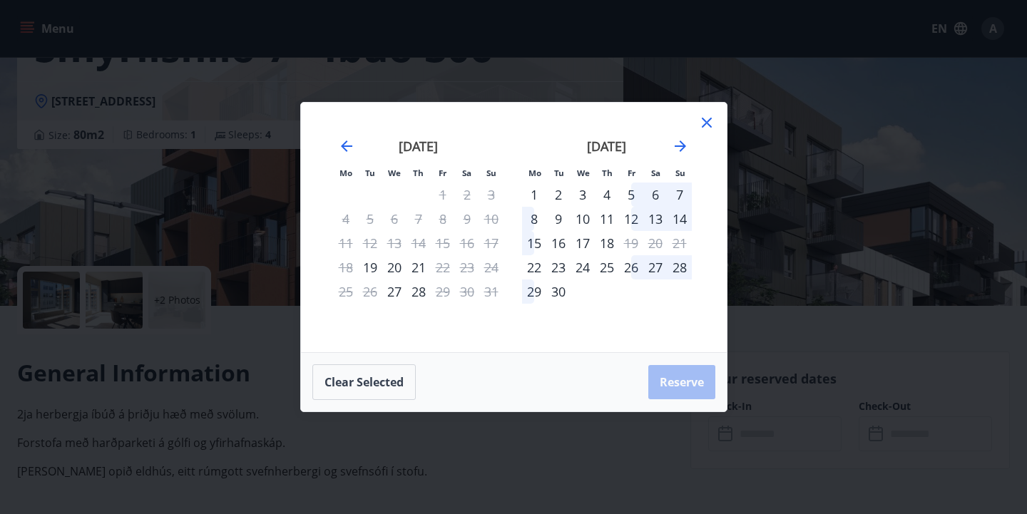
click at [415, 292] on div "28" at bounding box center [418, 292] width 24 height 24
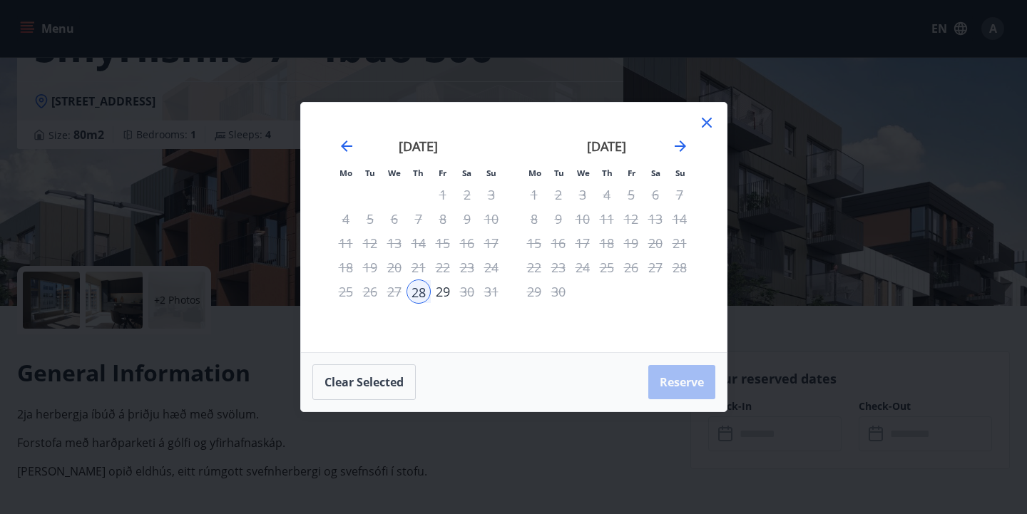
click at [705, 124] on icon at bounding box center [706, 122] width 17 height 17
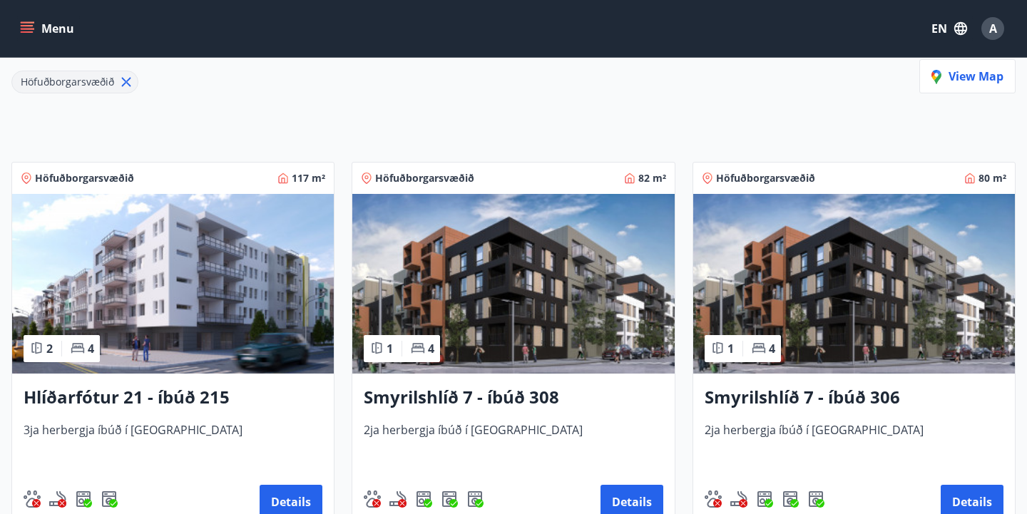
scroll to position [200, 0]
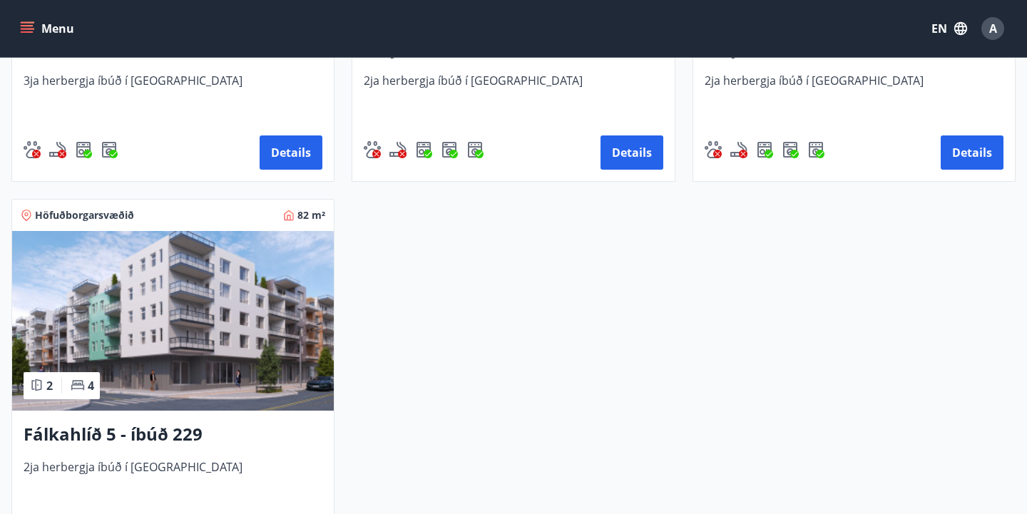
click at [238, 291] on img at bounding box center [173, 321] width 322 height 180
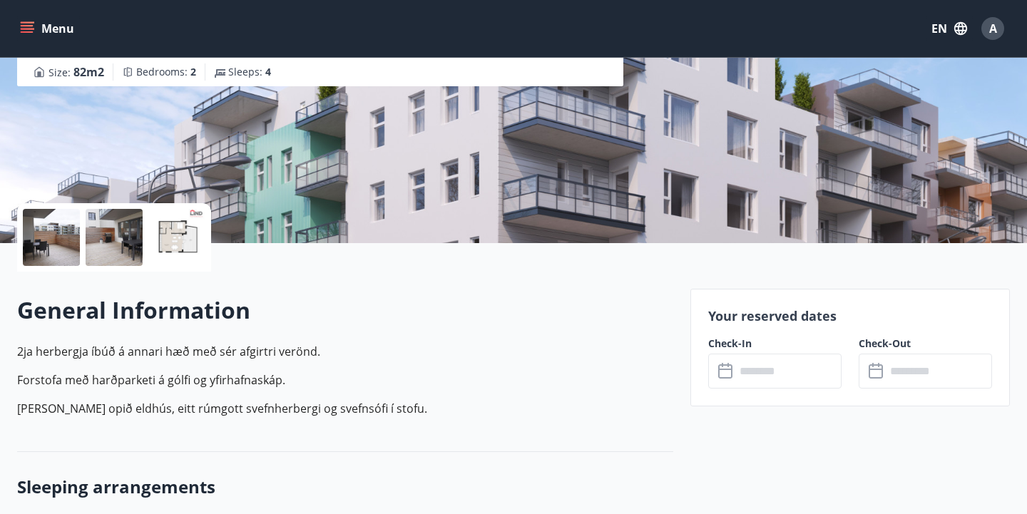
scroll to position [227, 0]
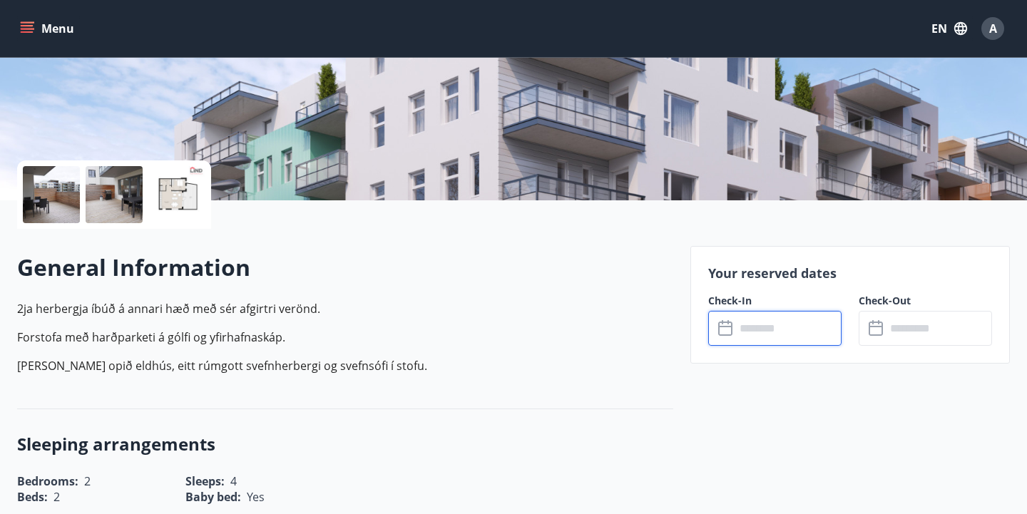
click at [762, 329] on input "text" at bounding box center [788, 328] width 106 height 35
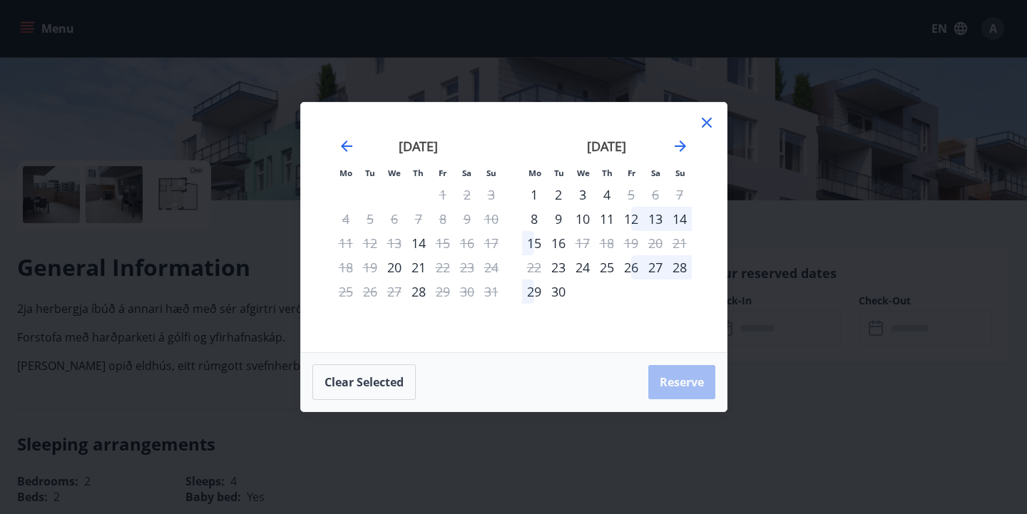
click at [707, 128] on icon at bounding box center [706, 122] width 17 height 17
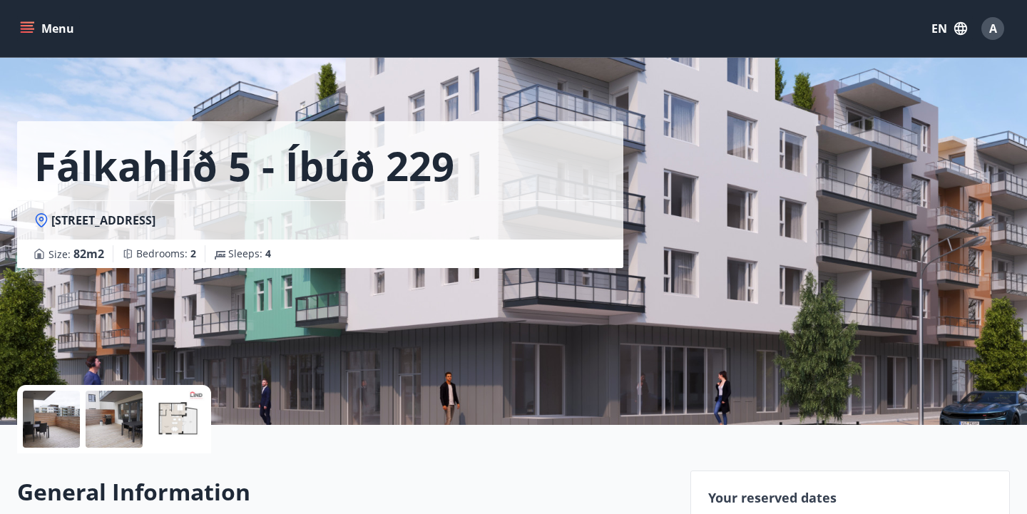
scroll to position [0, 0]
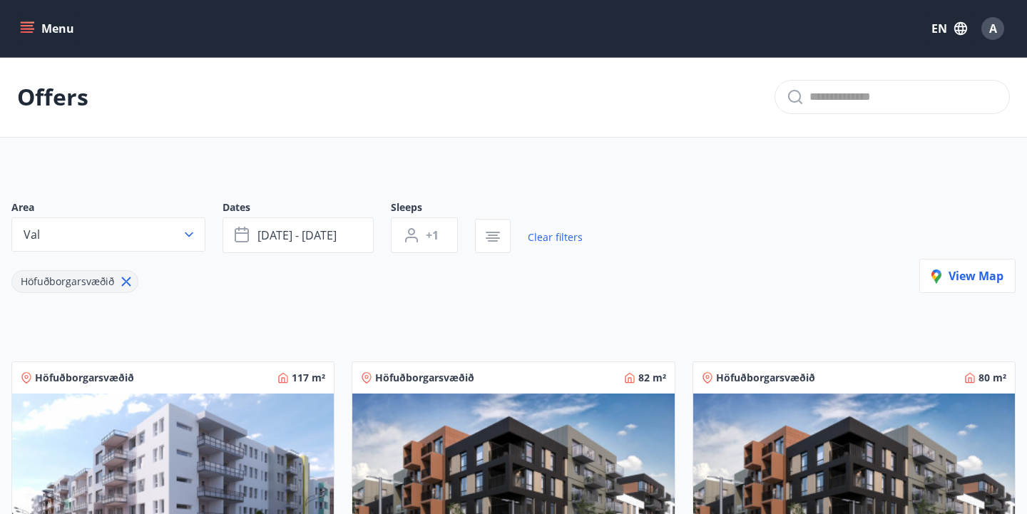
scroll to position [36, 0]
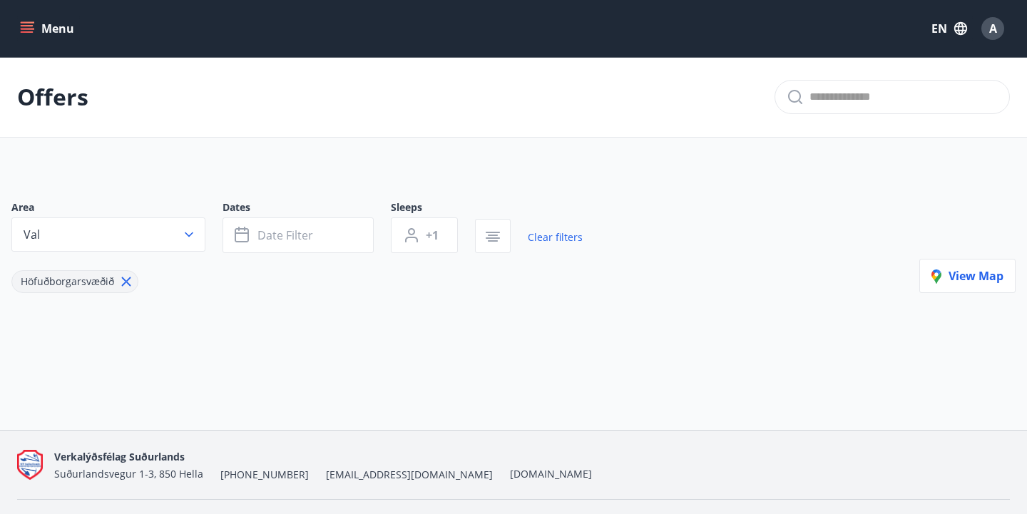
scroll to position [36, 0]
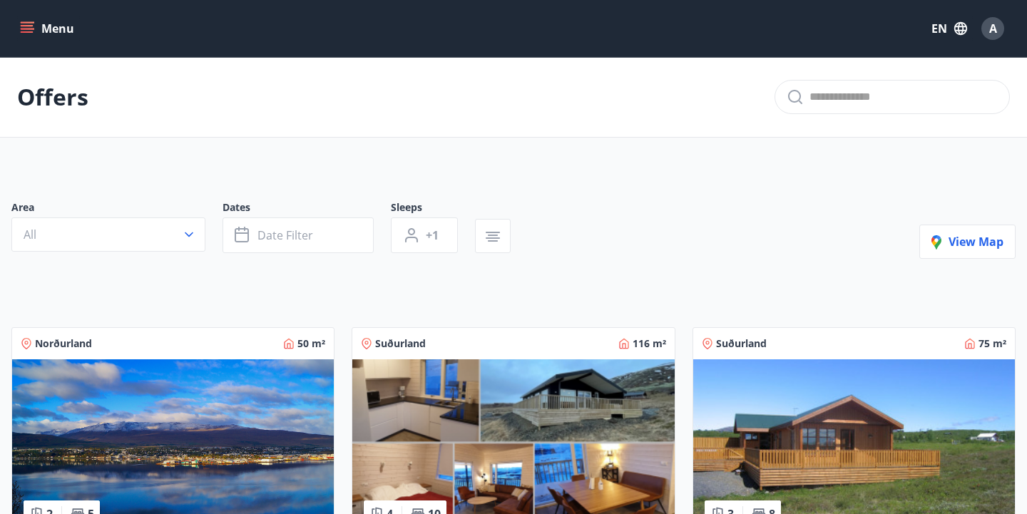
click at [56, 31] on button "Menu" at bounding box center [48, 29] width 63 height 26
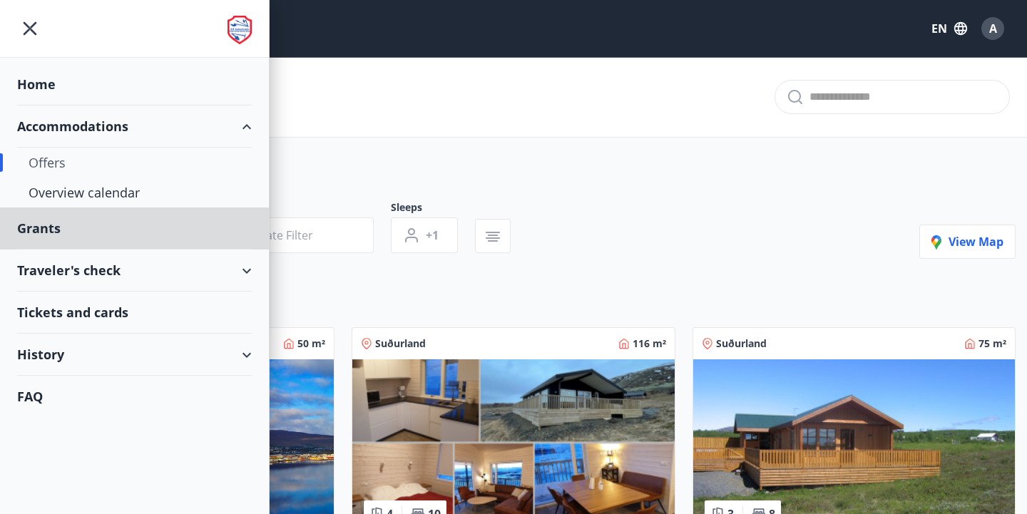
click at [36, 89] on div "Home" at bounding box center [134, 84] width 235 height 42
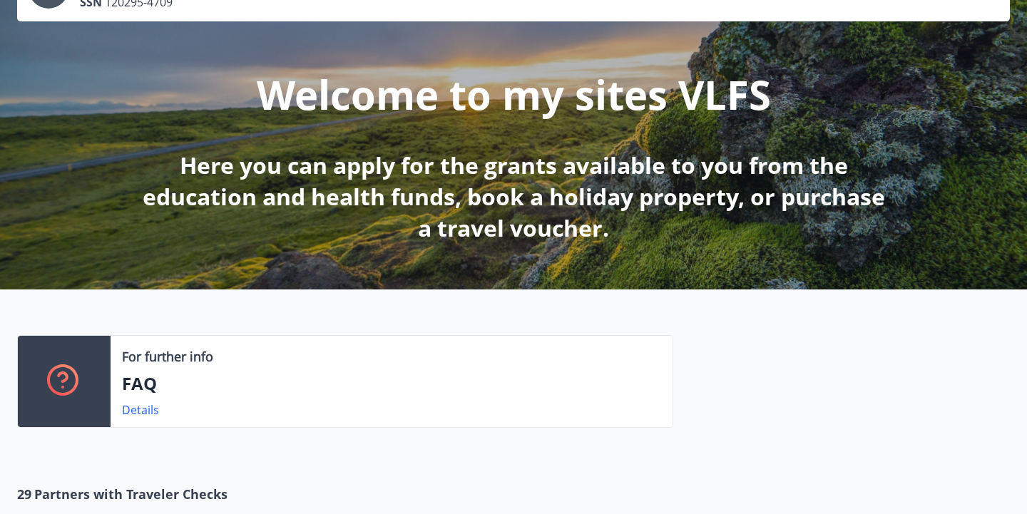
scroll to position [140, 0]
